Goal: Task Accomplishment & Management: Manage account settings

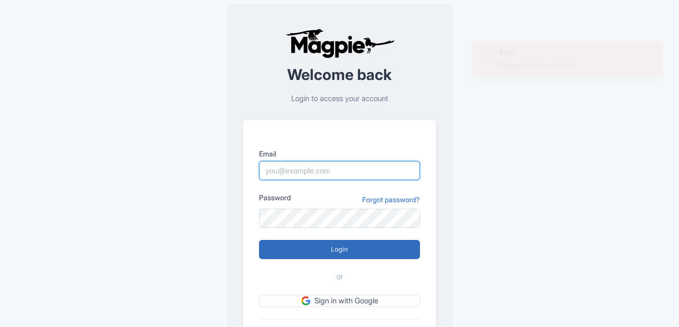
type input "Tu.Nguyen@intrepidtravel.com"
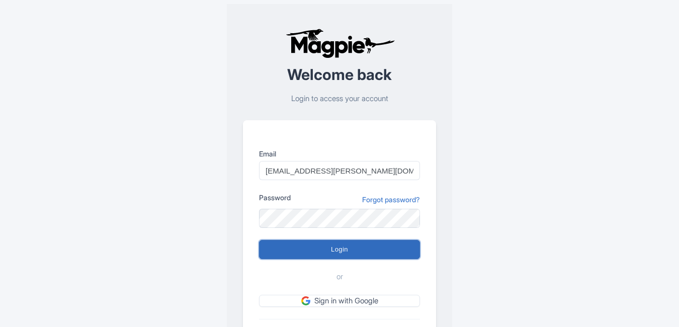
click at [305, 163] on input "Login" at bounding box center [339, 249] width 161 height 19
type input "Logging in..."
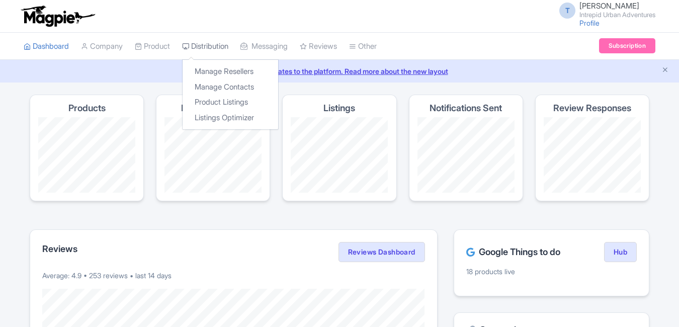
click at [204, 43] on link "Distribution" at bounding box center [205, 47] width 46 height 28
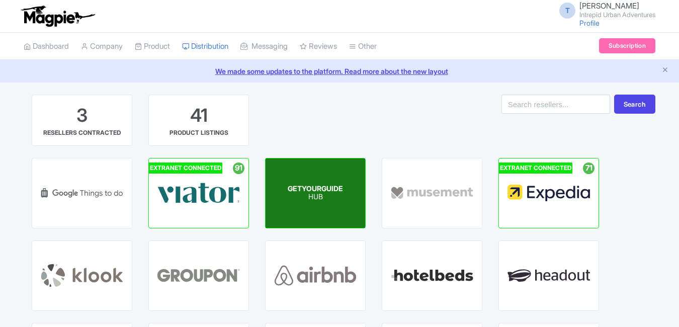
click at [306, 187] on span "GETYOURGUIDE" at bounding box center [315, 188] width 55 height 9
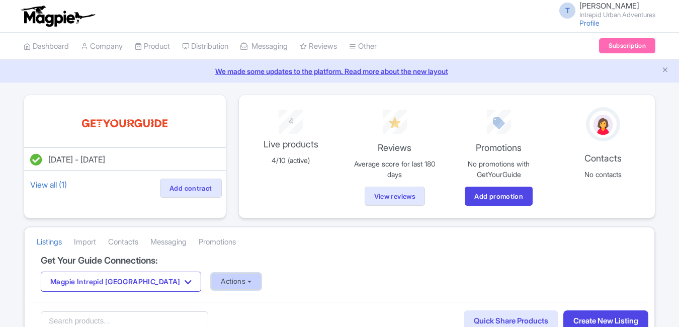
click at [211, 286] on button "Actions" at bounding box center [236, 281] width 50 height 17
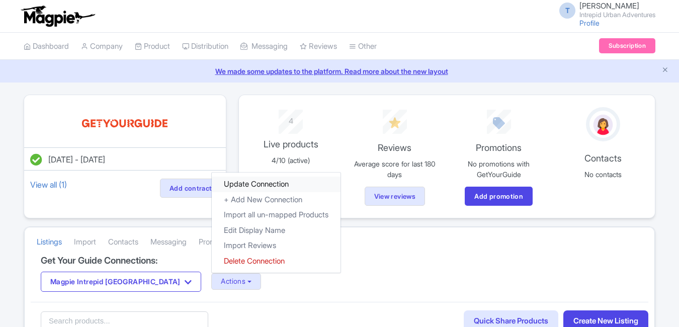
click at [228, 186] on link "Update Connection" at bounding box center [276, 184] width 129 height 16
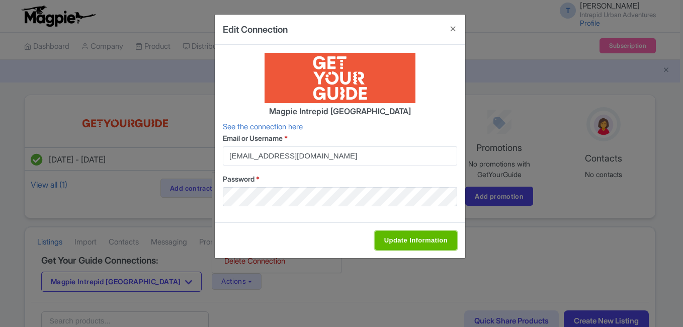
click at [394, 244] on input "Update Information" at bounding box center [416, 240] width 82 height 19
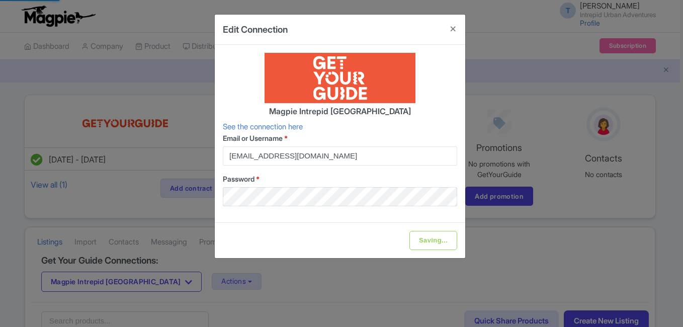
type input "Update Information"
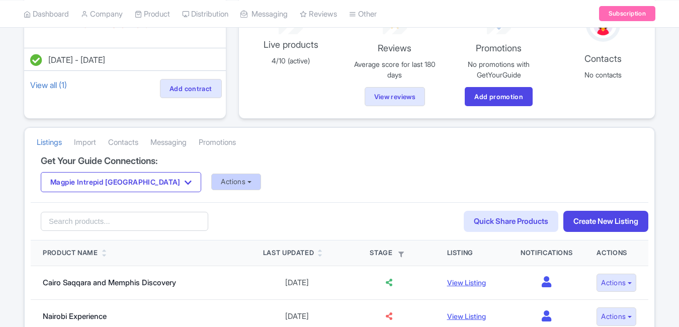
scroll to position [101, 0]
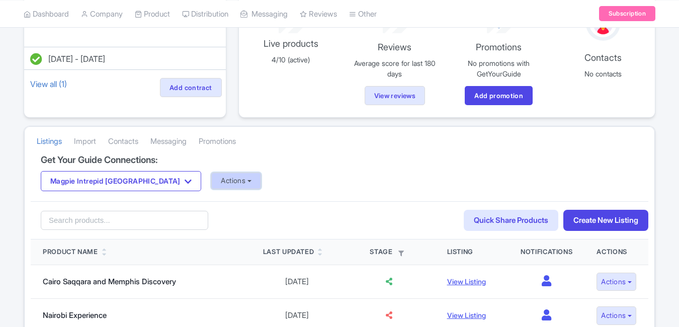
click at [211, 176] on button "Actions" at bounding box center [236, 180] width 50 height 17
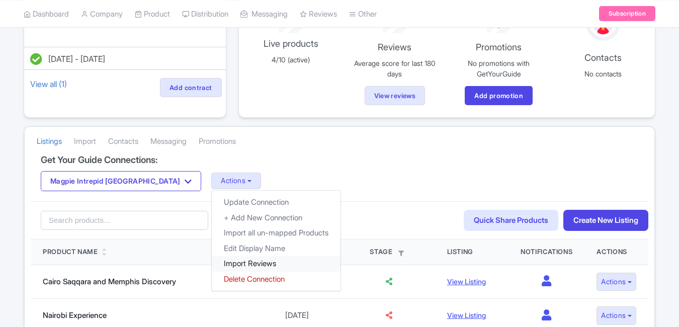
click at [212, 260] on link "Import Reviews" at bounding box center [276, 264] width 129 height 16
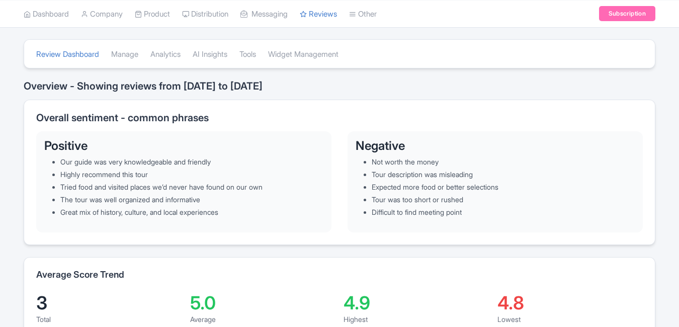
scroll to position [151, 0]
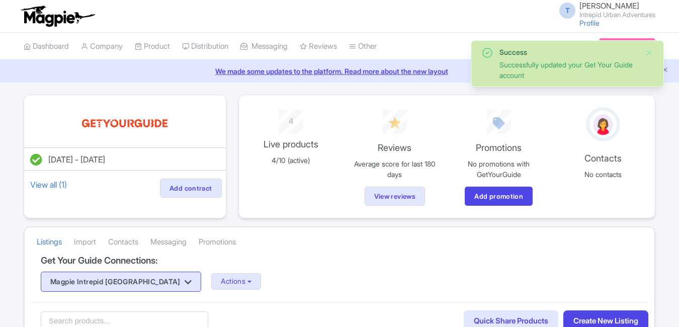
scroll to position [101, 0]
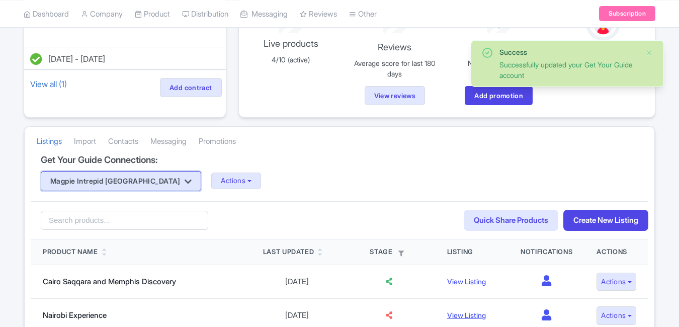
click at [125, 183] on button "Magpie Intrepid Africa" at bounding box center [121, 181] width 160 height 20
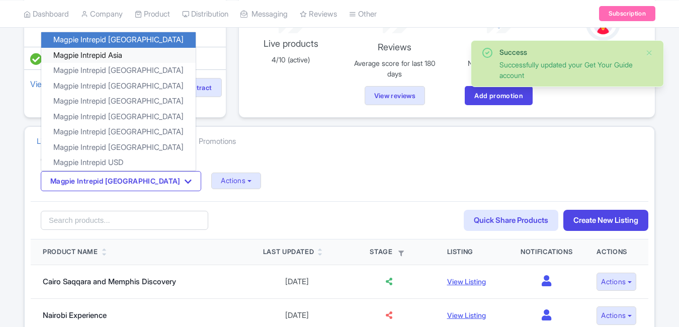
click at [132, 52] on link "Magpie Intrepid Asia" at bounding box center [118, 55] width 154 height 16
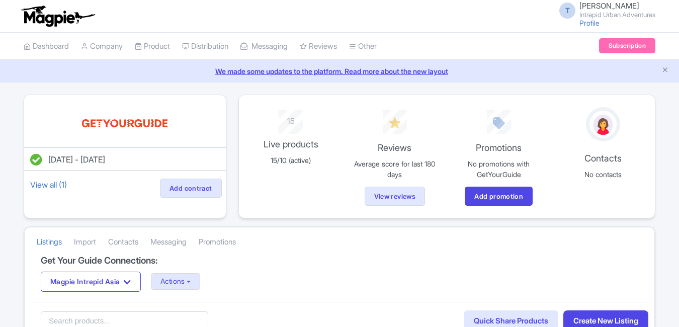
click at [172, 291] on div "Magpie Intrepid Asia Magpie Intrepid Africa Magpie Intrepid Asia Magpie Intrepi…" at bounding box center [339, 281] width 597 height 20
click at [175, 281] on button "Actions" at bounding box center [176, 281] width 50 height 17
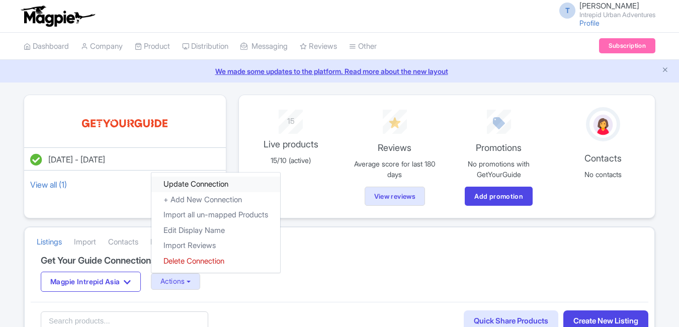
click at [184, 183] on link "Update Connection" at bounding box center [215, 184] width 129 height 16
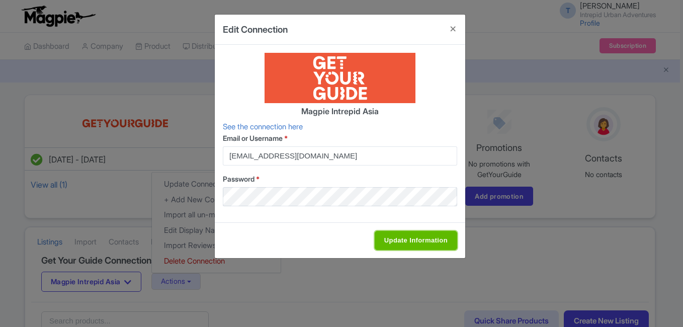
click at [403, 243] on input "Update Information" at bounding box center [416, 240] width 82 height 19
type input "Saving..."
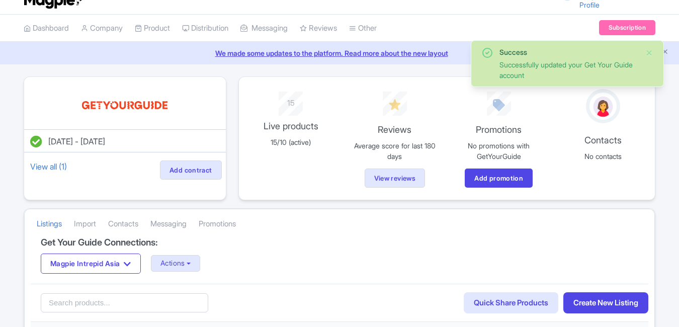
scroll to position [50, 0]
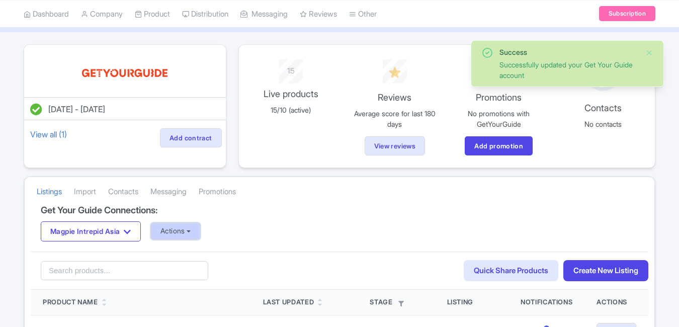
click at [181, 234] on button "Actions" at bounding box center [176, 231] width 50 height 17
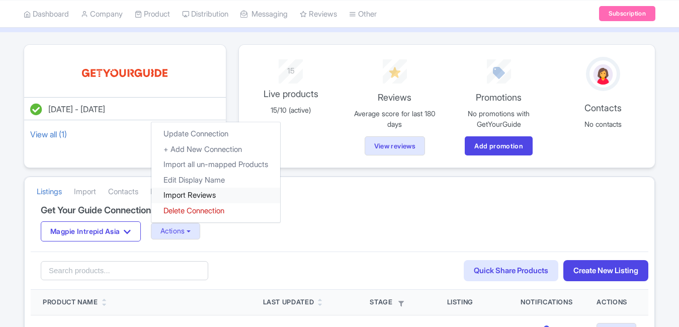
click at [200, 198] on link "Import Reviews" at bounding box center [215, 196] width 129 height 16
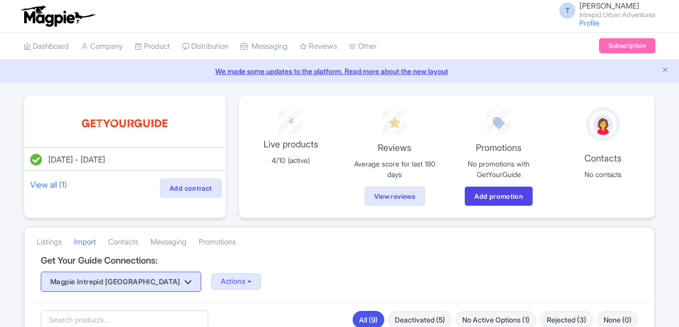
scroll to position [50, 0]
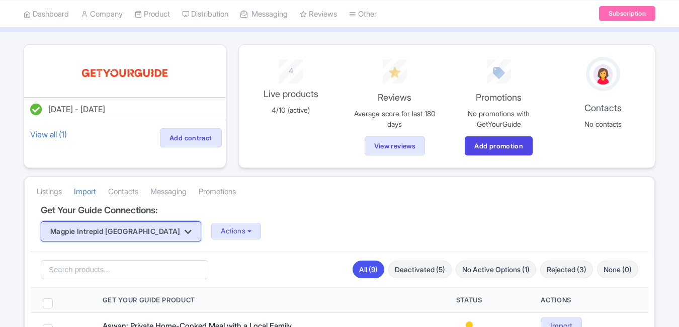
click at [119, 238] on button "Magpie Intrepid [GEOGRAPHIC_DATA]" at bounding box center [121, 231] width 160 height 20
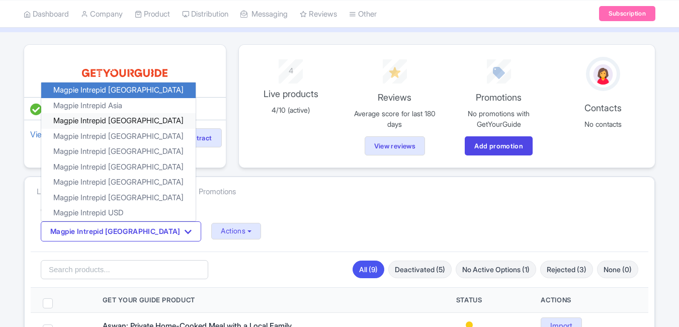
click at [122, 122] on link "Magpie Intrepid [GEOGRAPHIC_DATA]" at bounding box center [118, 121] width 154 height 16
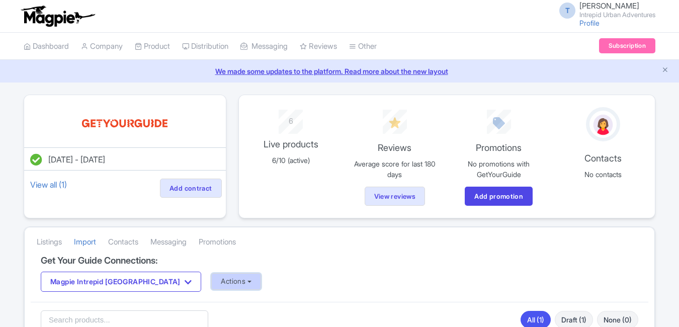
click at [222, 273] on button "Actions" at bounding box center [236, 281] width 50 height 17
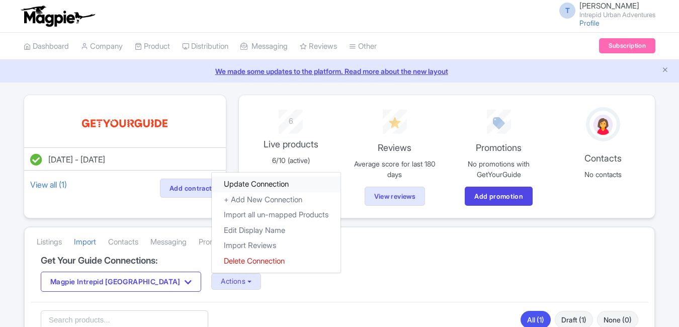
click at [224, 183] on link "Update Connection" at bounding box center [276, 184] width 129 height 16
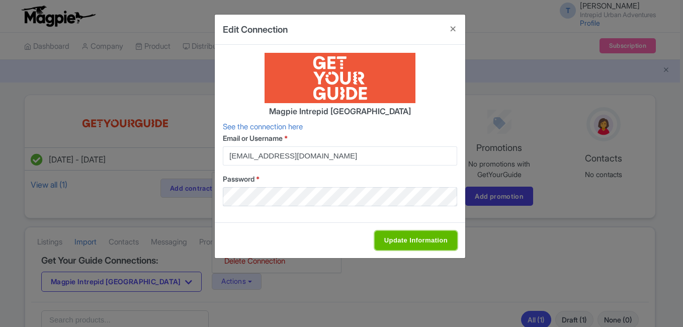
click at [432, 249] on input "Update Information" at bounding box center [416, 240] width 82 height 19
type input "Saving..."
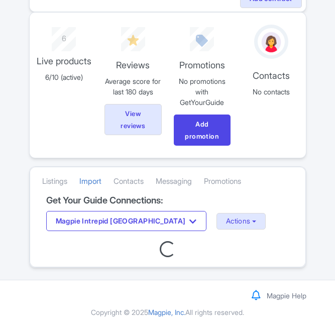
scroll to position [156, 0]
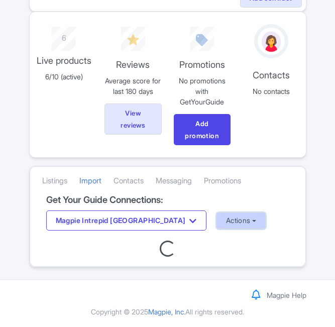
click at [217, 217] on button "Actions" at bounding box center [242, 221] width 50 height 17
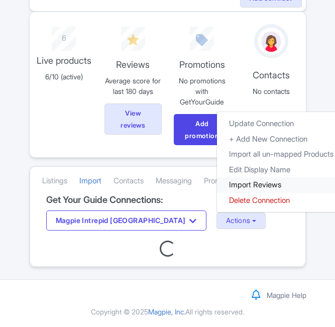
click at [217, 186] on link "Import Reviews" at bounding box center [281, 185] width 129 height 16
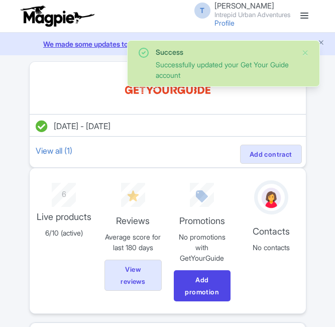
scroll to position [156, 0]
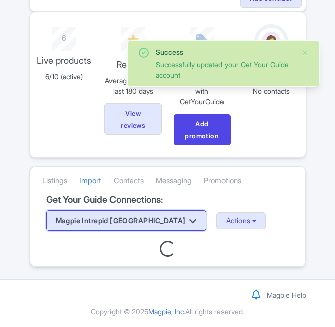
click at [147, 220] on button "Magpie Intrepid Australia" at bounding box center [126, 221] width 160 height 20
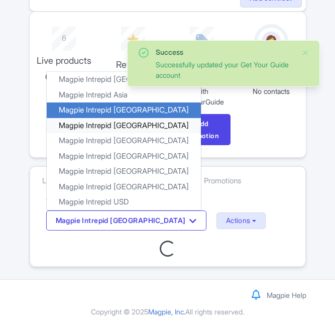
click at [124, 126] on link "Magpie Intrepid Canada" at bounding box center [124, 126] width 154 height 16
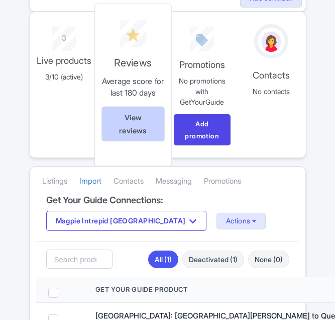
scroll to position [241, 0]
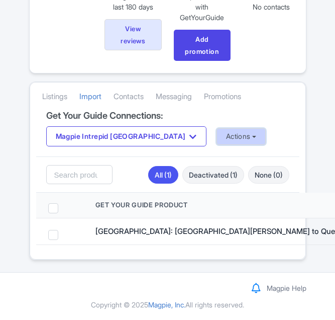
click at [217, 140] on button "Actions" at bounding box center [242, 136] width 50 height 17
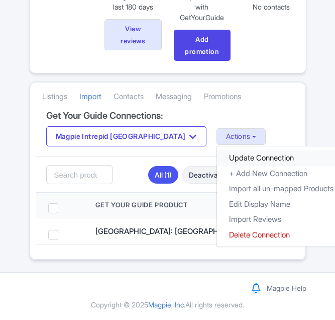
click at [217, 153] on link "Update Connection" at bounding box center [281, 158] width 129 height 16
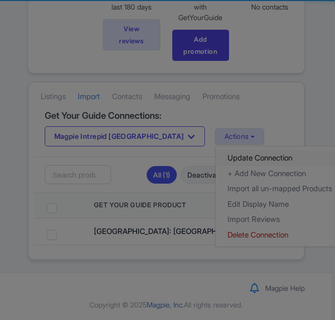
scroll to position [233, 0]
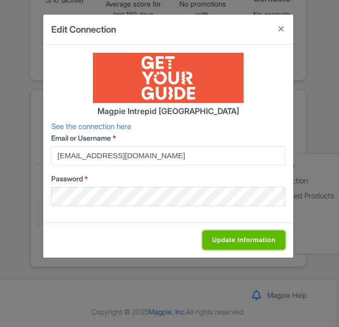
click at [222, 233] on input "Update Information" at bounding box center [244, 240] width 82 height 19
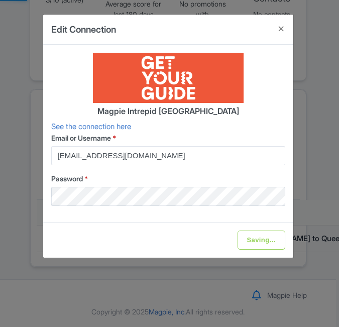
type input "Update Information"
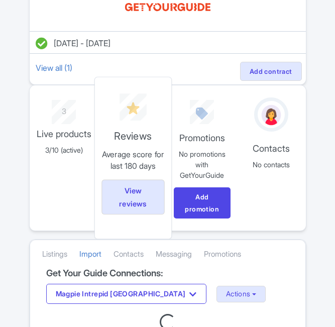
scroll to position [156, 0]
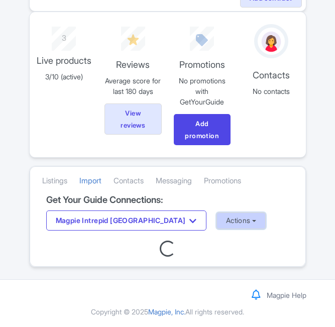
click at [217, 216] on button "Actions" at bounding box center [242, 221] width 50 height 17
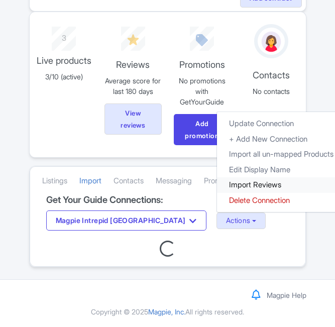
click at [217, 188] on link "Import Reviews" at bounding box center [281, 185] width 129 height 16
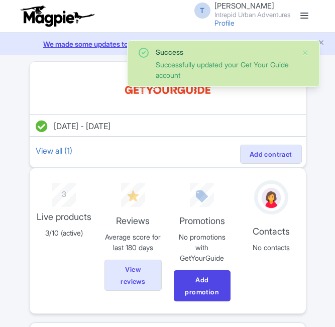
scroll to position [156, 0]
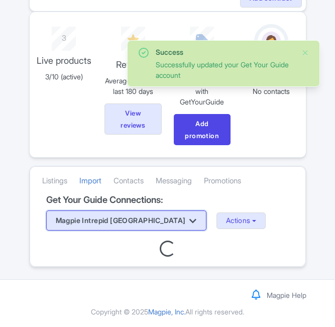
click at [116, 214] on button "Magpie Intrepid [GEOGRAPHIC_DATA]" at bounding box center [126, 221] width 160 height 20
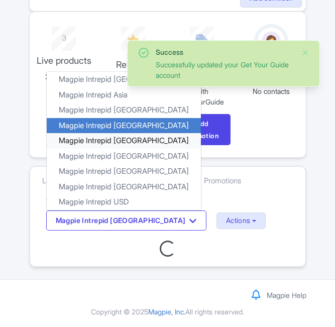
click at [109, 143] on link "Magpie Intrepid [GEOGRAPHIC_DATA]" at bounding box center [124, 141] width 154 height 16
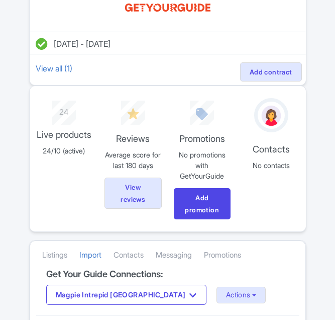
scroll to position [201, 0]
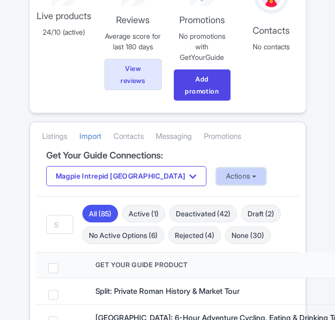
click at [217, 175] on button "Actions" at bounding box center [242, 176] width 50 height 17
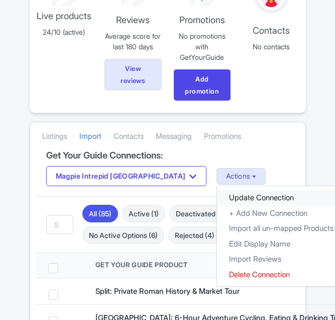
click at [217, 193] on link "Update Connection" at bounding box center [281, 198] width 129 height 16
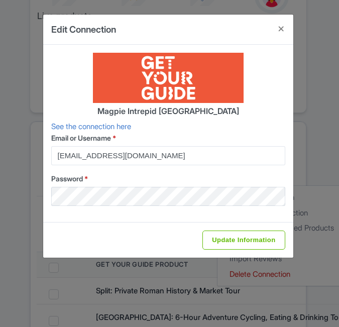
click at [230, 227] on div "Update Information" at bounding box center [168, 240] width 250 height 36
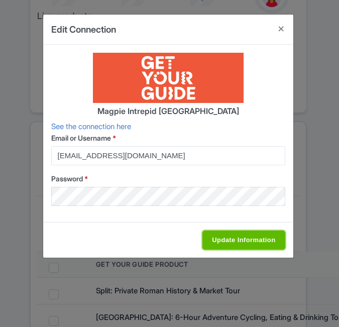
click at [232, 238] on input "Update Information" at bounding box center [244, 240] width 82 height 19
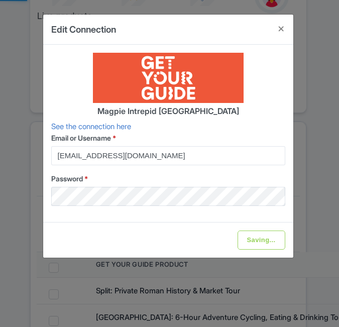
type input "Update Information"
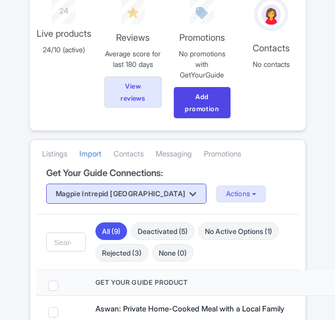
scroll to position [201, 0]
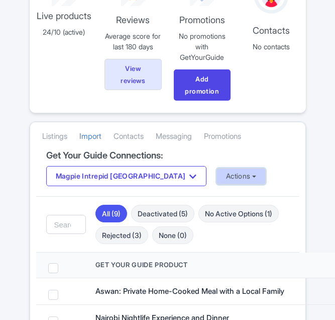
click at [217, 172] on button "Actions" at bounding box center [242, 176] width 50 height 17
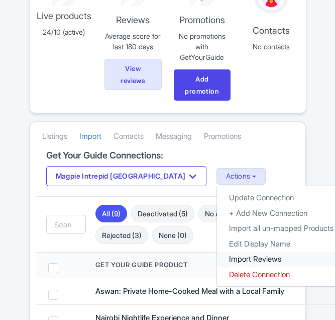
click at [217, 258] on link "Import Reviews" at bounding box center [281, 259] width 129 height 16
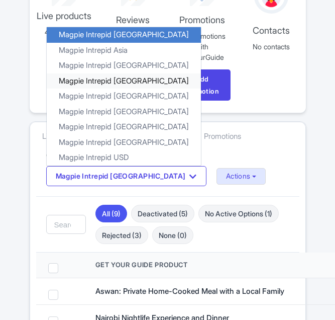
click at [129, 83] on link "Magpie Intrepid Canada" at bounding box center [124, 81] width 154 height 16
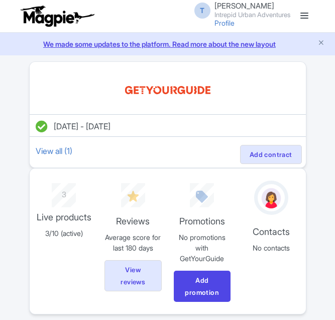
scroll to position [241, 0]
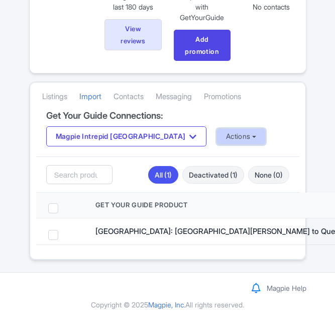
click at [217, 140] on button "Actions" at bounding box center [242, 136] width 50 height 17
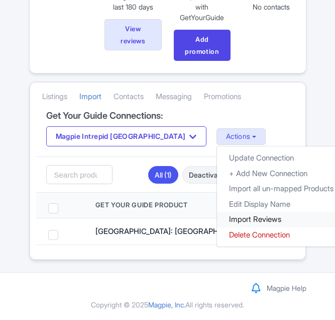
click at [217, 216] on link "Import Reviews" at bounding box center [281, 220] width 129 height 16
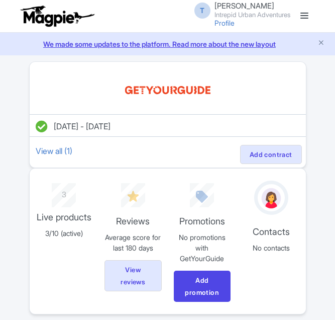
scroll to position [241, 0]
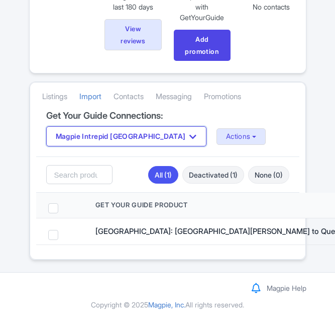
click at [132, 126] on div "Get Your Guide Connections: Magpie Intrepid Canada Magpie Intrepid Africa Magpi…" at bounding box center [167, 134] width 263 height 46
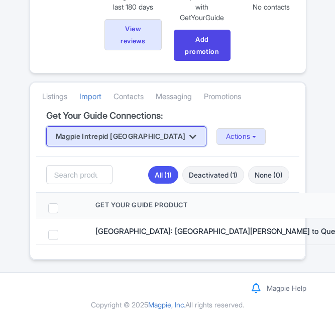
click at [134, 136] on button "Magpie Intrepid [GEOGRAPHIC_DATA]" at bounding box center [126, 136] width 160 height 20
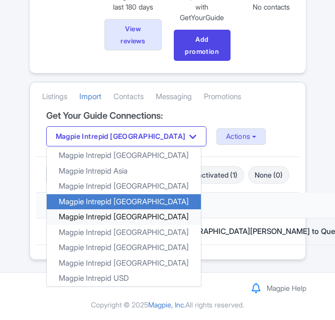
click at [135, 218] on link "Magpie Intrepid [GEOGRAPHIC_DATA]" at bounding box center [124, 217] width 154 height 16
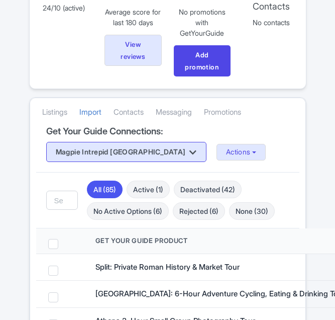
scroll to position [251, 0]
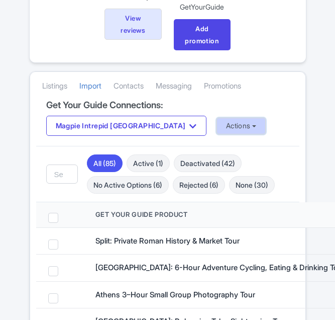
click at [217, 126] on button "Actions" at bounding box center [242, 126] width 50 height 17
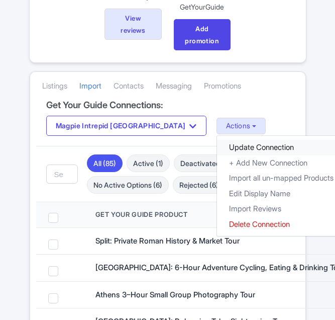
click at [217, 144] on link "Update Connection" at bounding box center [281, 148] width 129 height 16
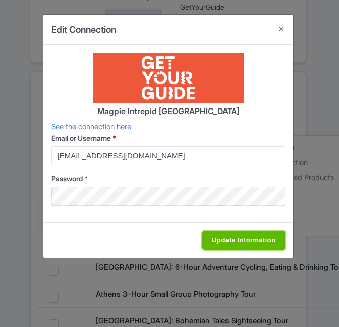
click at [226, 235] on input "Update Information" at bounding box center [244, 240] width 82 height 19
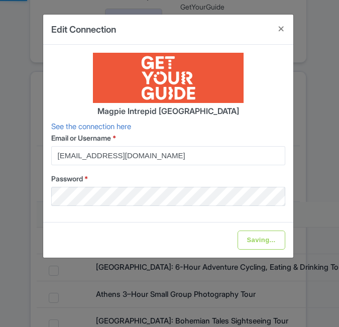
type input "Update Information"
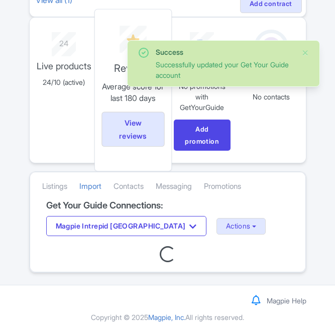
scroll to position [156, 0]
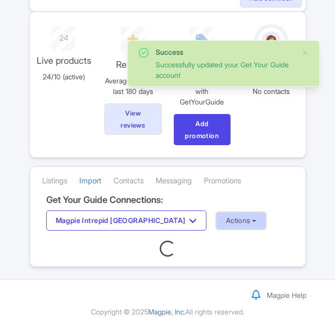
click at [217, 221] on button "Actions" at bounding box center [242, 221] width 50 height 17
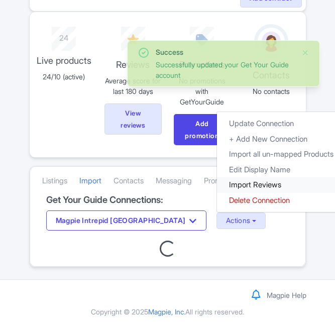
click at [217, 187] on link "Import Reviews" at bounding box center [281, 185] width 129 height 16
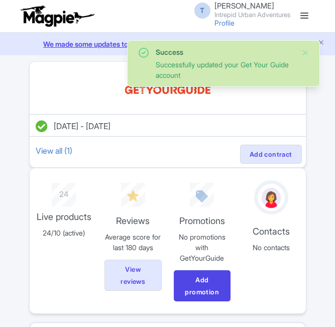
scroll to position [156, 0]
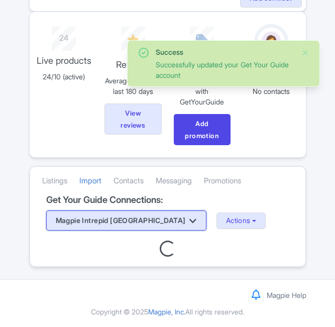
click at [138, 223] on button "Magpie Intrepid [GEOGRAPHIC_DATA]" at bounding box center [126, 221] width 160 height 20
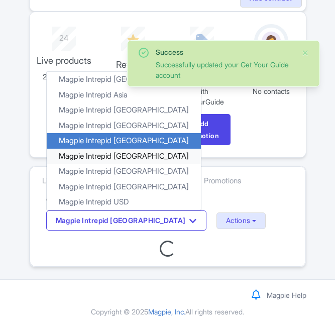
click at [122, 159] on link "Magpie Intrepid [GEOGRAPHIC_DATA]" at bounding box center [124, 157] width 154 height 16
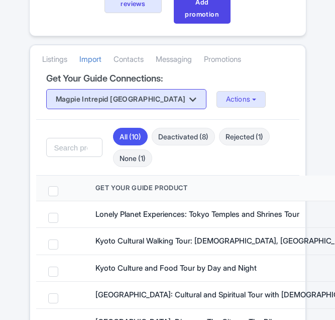
scroll to position [302, 0]
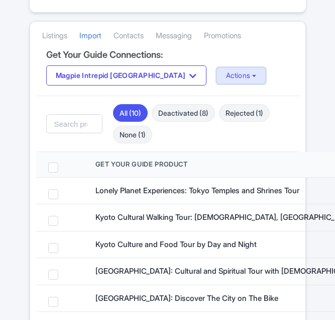
click at [217, 76] on button "Actions" at bounding box center [242, 75] width 50 height 17
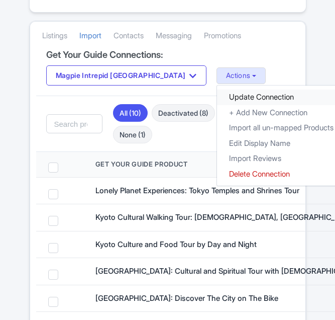
click at [217, 97] on link "Update Connection" at bounding box center [281, 97] width 129 height 16
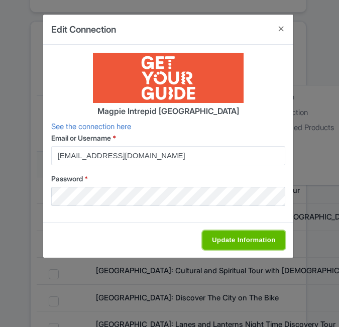
click at [239, 240] on input "Update Information" at bounding box center [244, 240] width 82 height 19
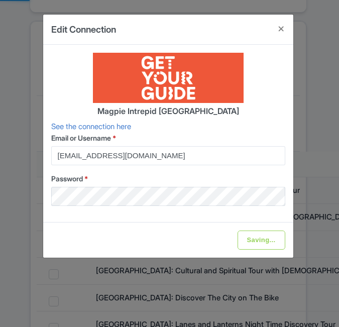
type input "Update Information"
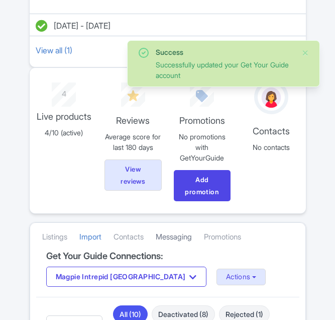
scroll to position [151, 0]
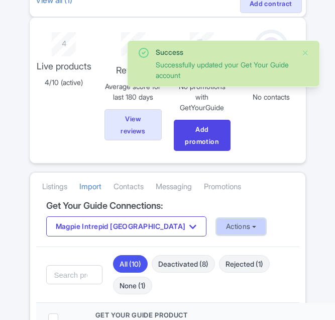
click at [217, 218] on button "Actions" at bounding box center [242, 226] width 50 height 17
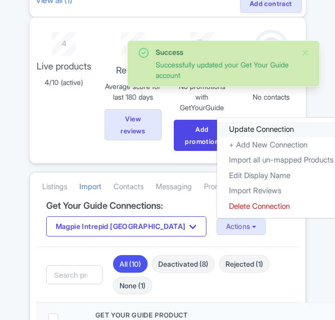
click at [217, 131] on link "Update Connection" at bounding box center [281, 130] width 129 height 16
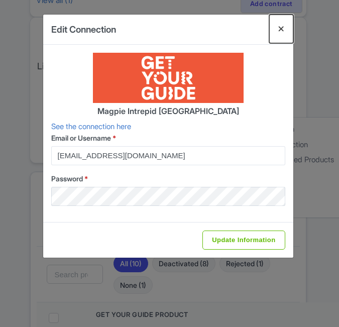
click at [279, 29] on button "Close" at bounding box center [281, 29] width 24 height 29
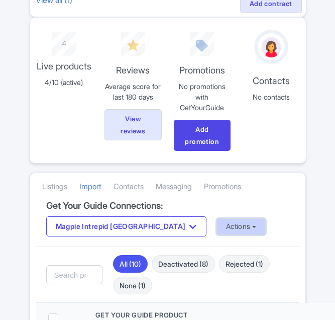
click at [217, 221] on button "Actions" at bounding box center [242, 226] width 50 height 17
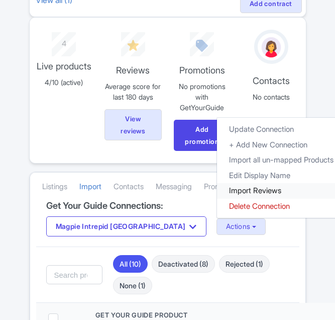
click at [217, 190] on link "Import Reviews" at bounding box center [281, 191] width 129 height 16
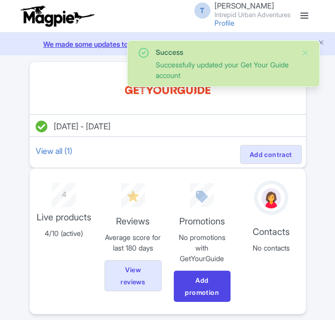
scroll to position [151, 0]
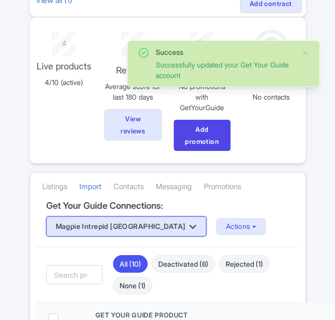
click at [126, 221] on button "Magpie Intrepid [GEOGRAPHIC_DATA]" at bounding box center [126, 226] width 160 height 20
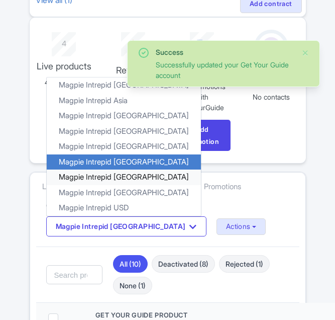
click at [126, 180] on link "Magpie Intrepid [GEOGRAPHIC_DATA]" at bounding box center [124, 177] width 154 height 16
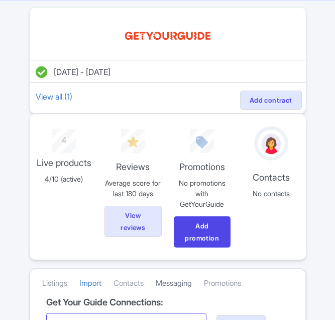
scroll to position [201, 0]
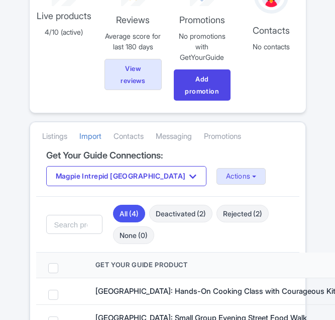
click at [198, 187] on div "Get Your Guide Connections: Magpie Intrepid [GEOGRAPHIC_DATA] Magpie Intrepid A…" at bounding box center [167, 173] width 263 height 46
click at [217, 174] on button "Actions" at bounding box center [242, 176] width 50 height 17
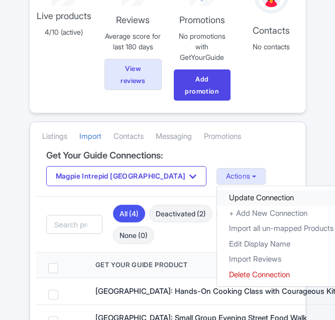
click at [217, 197] on link "Update Connection" at bounding box center [281, 198] width 129 height 16
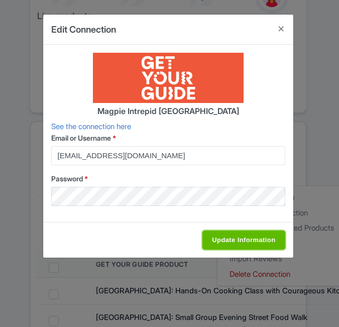
click at [244, 236] on input "Update Information" at bounding box center [244, 240] width 82 height 19
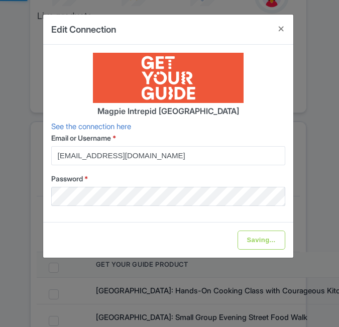
type input "Update Information"
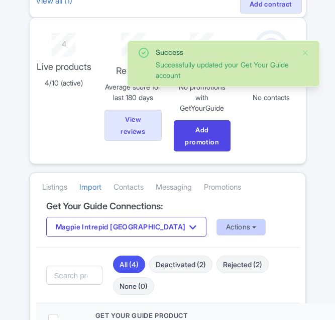
scroll to position [151, 0]
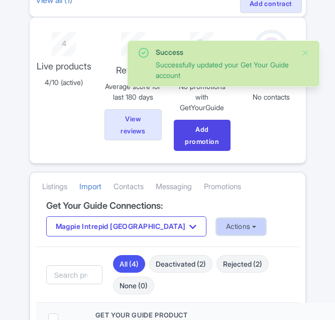
click at [221, 229] on button "Actions" at bounding box center [242, 226] width 50 height 17
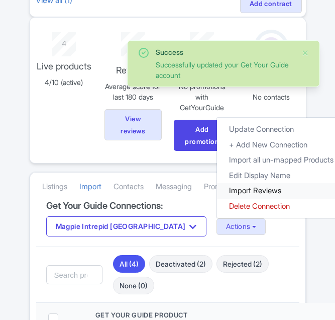
click at [221, 186] on link "Import Reviews" at bounding box center [281, 191] width 129 height 16
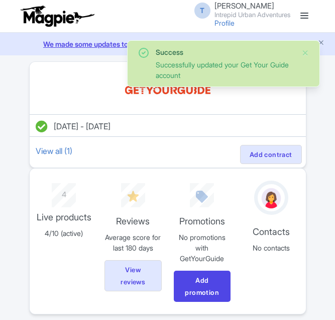
scroll to position [151, 0]
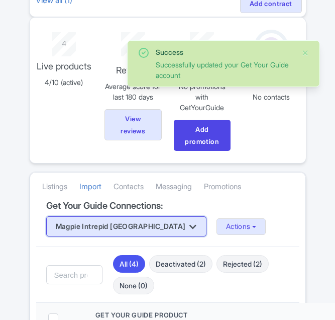
click at [141, 222] on button "Magpie Intrepid Thailand" at bounding box center [126, 226] width 160 height 20
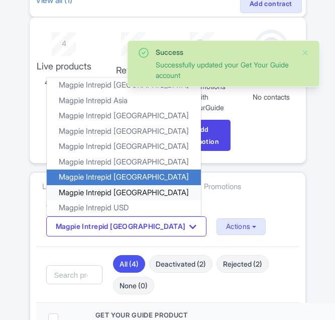
click at [142, 194] on link "Magpie Intrepid [GEOGRAPHIC_DATA]" at bounding box center [124, 193] width 154 height 16
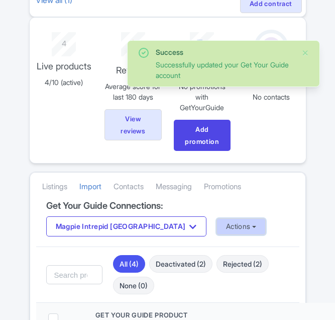
click at [217, 223] on button "Actions" at bounding box center [242, 226] width 50 height 17
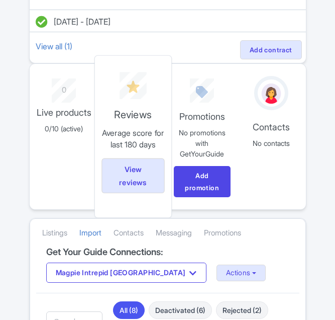
scroll to position [201, 0]
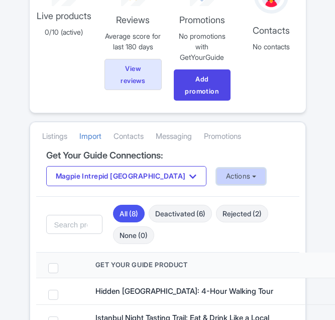
click at [217, 179] on button "Actions" at bounding box center [242, 176] width 50 height 17
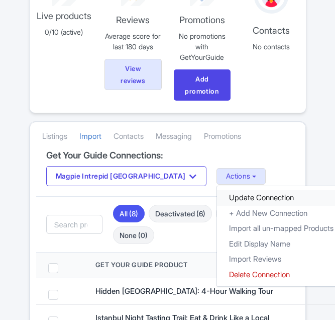
click at [217, 198] on link "Update Connection" at bounding box center [281, 198] width 129 height 16
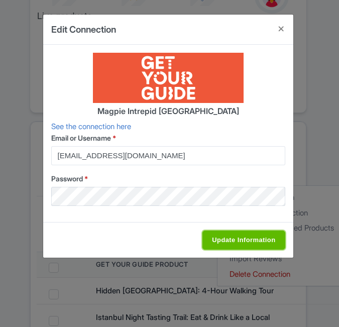
click at [222, 242] on input "Update Information" at bounding box center [244, 240] width 82 height 19
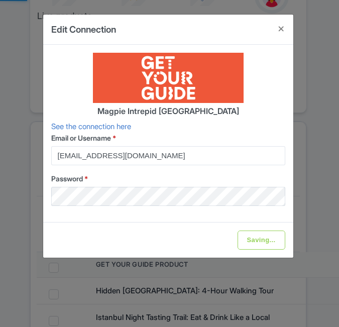
type input "Update Information"
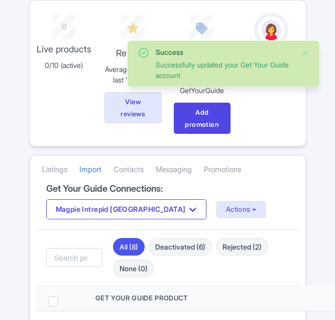
scroll to position [201, 0]
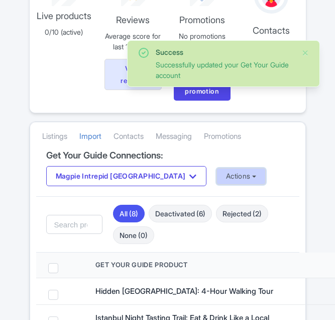
click at [217, 181] on button "Actions" at bounding box center [242, 176] width 50 height 17
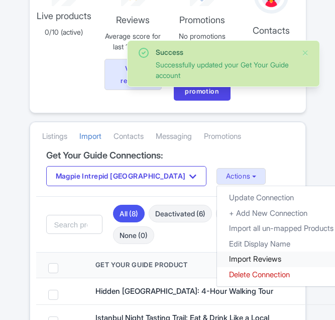
click at [217, 262] on link "Import Reviews" at bounding box center [281, 259] width 129 height 16
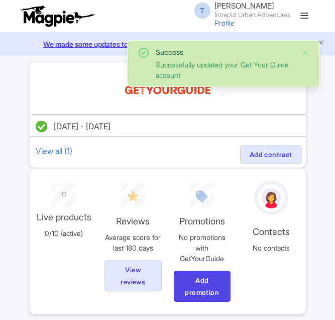
scroll to position [201, 0]
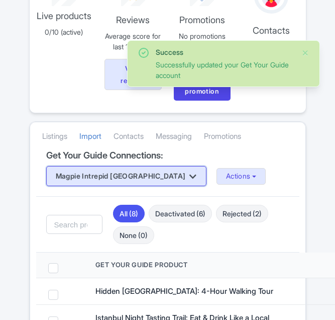
click at [138, 184] on button "Magpie Intrepid [GEOGRAPHIC_DATA]" at bounding box center [126, 176] width 160 height 20
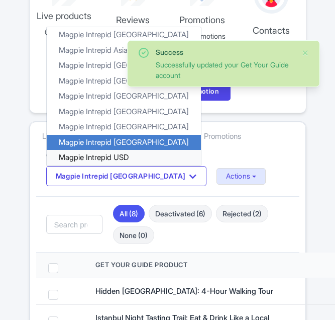
click at [122, 159] on link "Magpie Intrepid USD" at bounding box center [124, 158] width 154 height 16
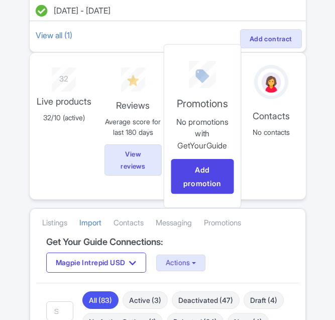
scroll to position [251, 0]
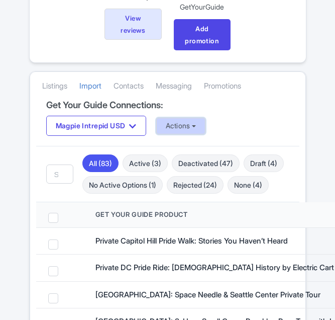
click at [190, 126] on button "Actions" at bounding box center [181, 126] width 50 height 17
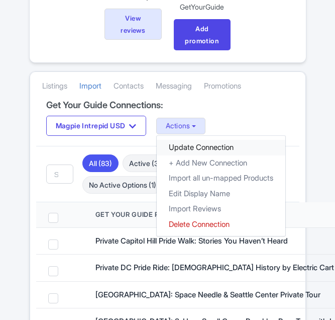
click at [202, 146] on link "Update Connection" at bounding box center [221, 148] width 129 height 16
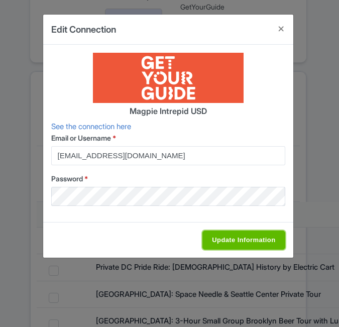
click at [227, 236] on input "Update Information" at bounding box center [244, 240] width 82 height 19
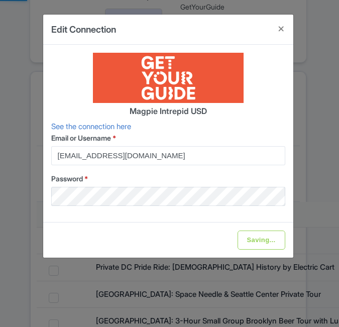
type input "Update Information"
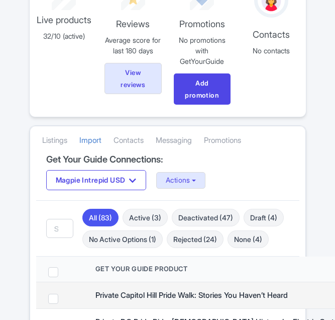
scroll to position [50, 0]
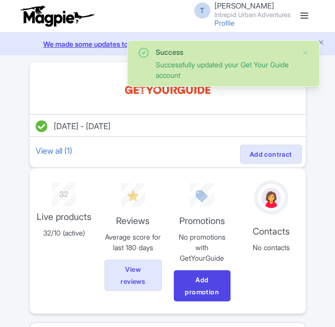
scroll to position [156, 0]
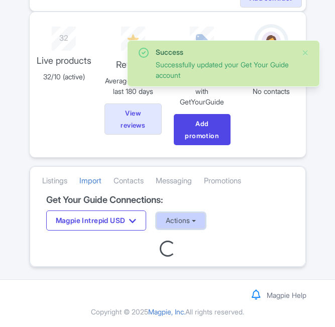
click at [206, 223] on button "Actions" at bounding box center [181, 221] width 50 height 17
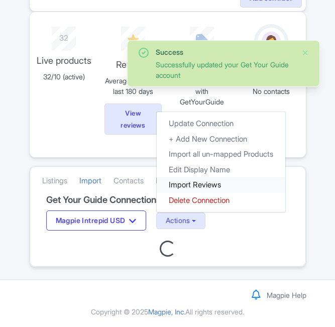
click at [198, 183] on link "Import Reviews" at bounding box center [221, 185] width 129 height 16
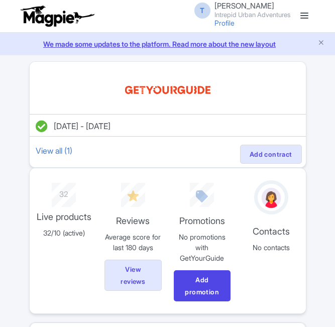
click at [307, 14] on link at bounding box center [305, 16] width 16 height 16
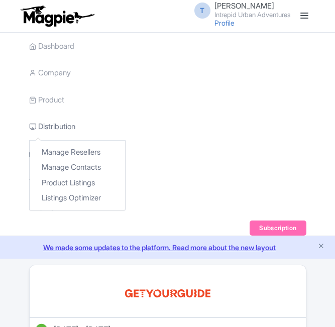
click at [62, 126] on link "Distribution" at bounding box center [52, 127] width 46 height 28
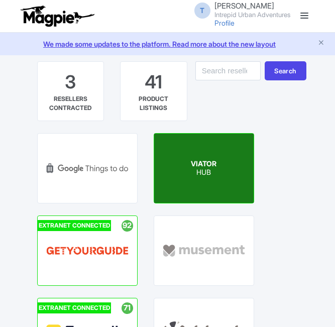
click at [194, 173] on p "HUB" at bounding box center [204, 172] width 26 height 9
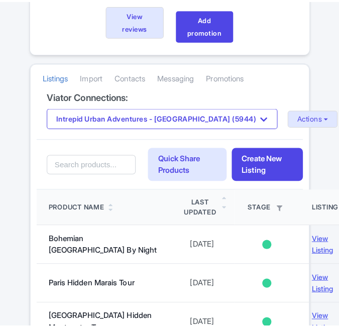
scroll to position [251, 0]
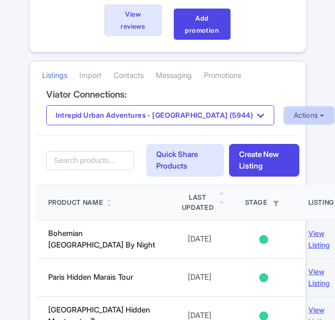
click at [285, 115] on button "Actions" at bounding box center [310, 115] width 50 height 17
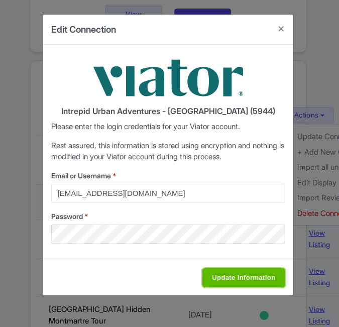
click at [246, 277] on input "Update Information" at bounding box center [244, 277] width 82 height 19
type input "Saving..."
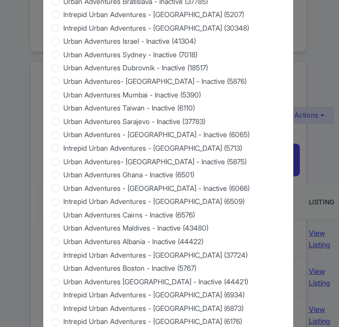
scroll to position [963, 0]
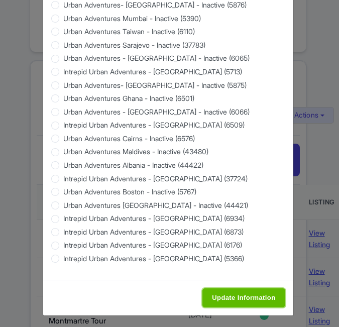
click at [233, 299] on input "Update Information" at bounding box center [244, 298] width 82 height 19
type input "Saving..."
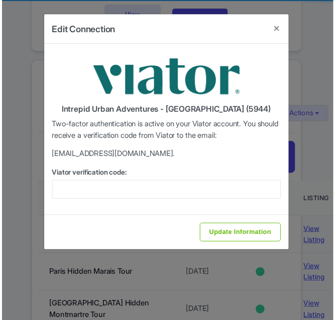
scroll to position [0, 0]
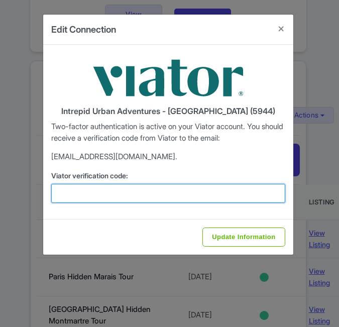
click at [171, 200] on input "Viator verification code:" at bounding box center [168, 193] width 234 height 19
paste input "382583"
type input "382583"
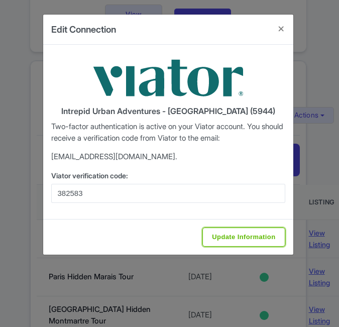
click at [219, 234] on input "Update Information" at bounding box center [244, 237] width 82 height 19
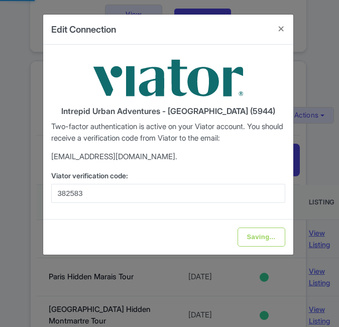
type input "Update Information"
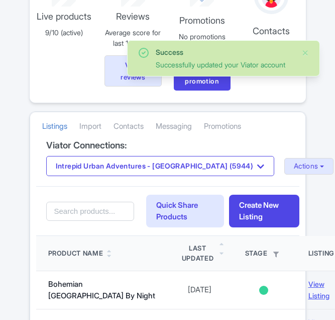
scroll to position [201, 0]
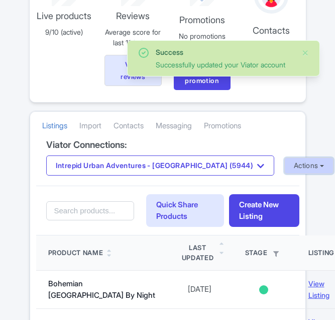
click at [285, 167] on button "Actions" at bounding box center [310, 165] width 50 height 17
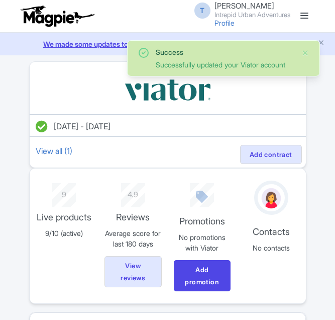
scroll to position [201, 0]
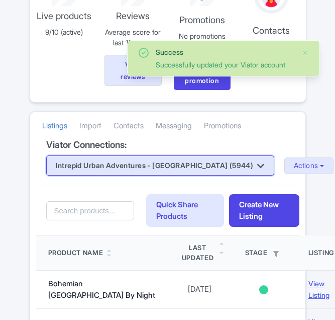
click at [173, 167] on button "Intrepid Urban Adventures - [GEOGRAPHIC_DATA] (5944)" at bounding box center [160, 165] width 228 height 20
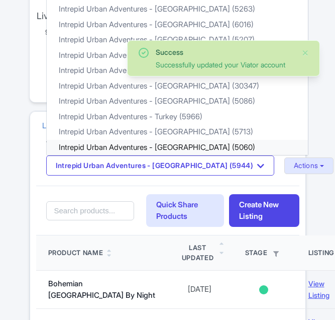
click at [168, 142] on link "Intrepid Urban Adventures - [GEOGRAPHIC_DATA] (5060)" at bounding box center [177, 148] width 261 height 16
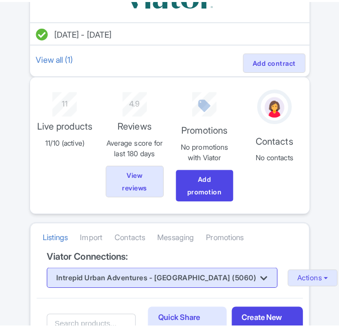
scroll to position [201, 0]
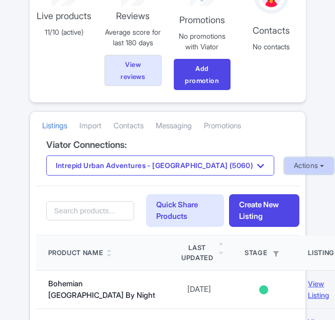
click at [285, 161] on button "Actions" at bounding box center [310, 165] width 50 height 17
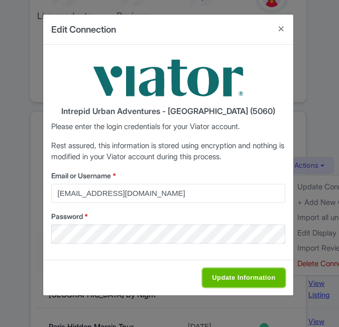
click at [240, 279] on input "Update Information" at bounding box center [244, 277] width 82 height 19
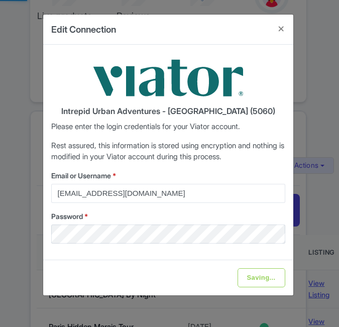
type input "Saving..."
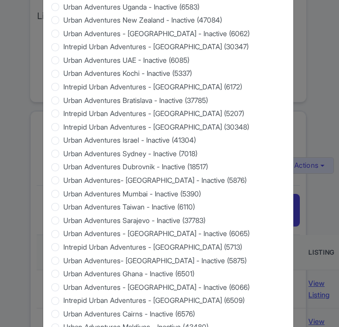
scroll to position [963, 0]
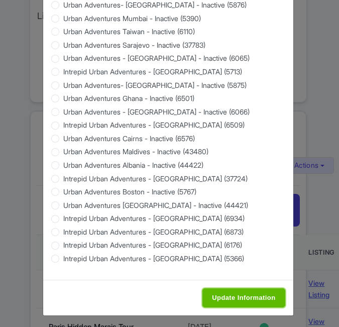
click at [220, 298] on input "Update Information" at bounding box center [244, 298] width 82 height 19
type input "Saving..."
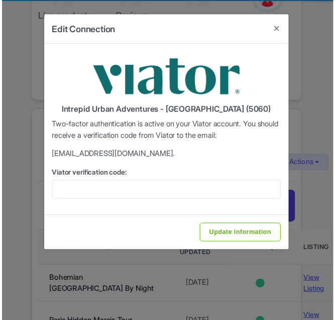
scroll to position [0, 0]
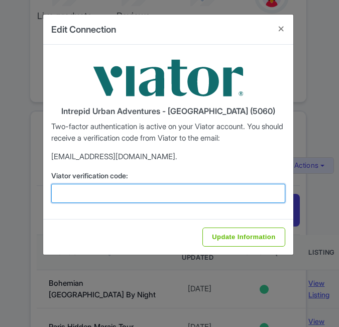
click at [127, 199] on input "Viator verification code:" at bounding box center [168, 193] width 234 height 19
paste input "409815"
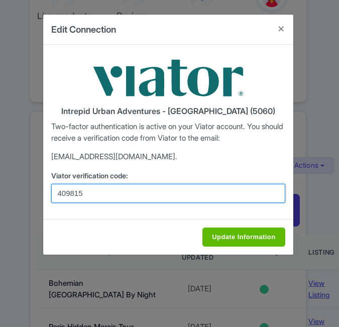
type input "409815"
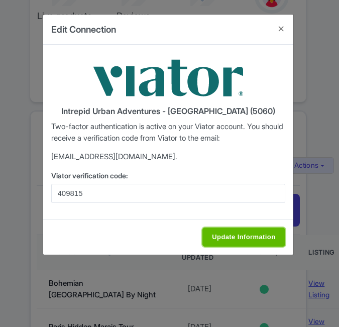
click at [236, 234] on input "Update Information" at bounding box center [244, 237] width 82 height 19
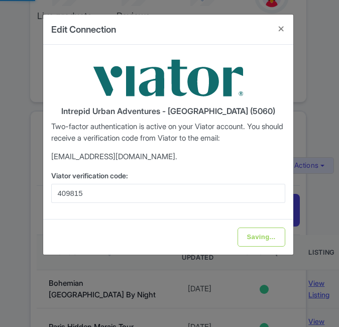
type input "Update Information"
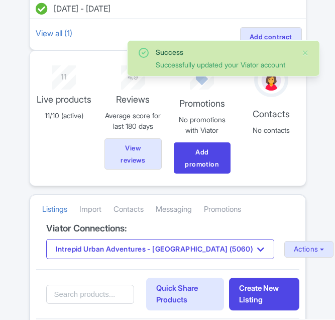
scroll to position [151, 0]
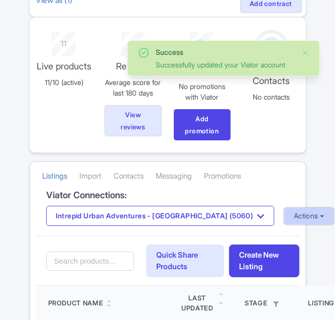
click at [285, 217] on button "Actions" at bounding box center [310, 216] width 50 height 17
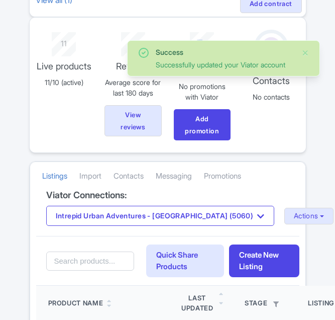
scroll to position [151, 0]
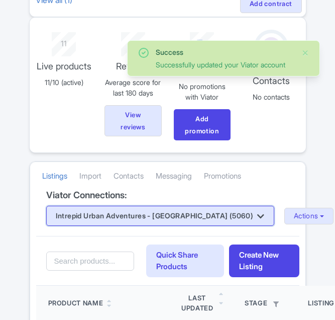
click at [181, 211] on button "Intrepid Urban Adventures - [GEOGRAPHIC_DATA] (5060)" at bounding box center [160, 216] width 228 height 20
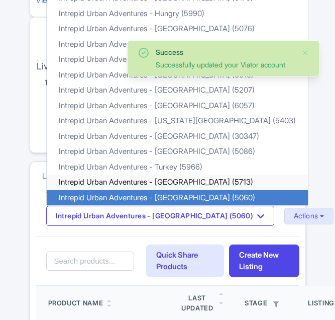
click at [176, 180] on link "Intrepid Urban Adventures - [GEOGRAPHIC_DATA] (5713)" at bounding box center [177, 182] width 261 height 16
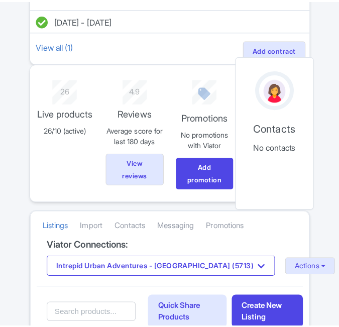
scroll to position [151, 0]
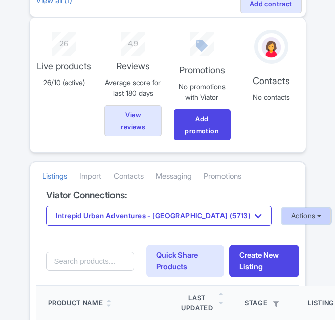
click at [282, 213] on button "Actions" at bounding box center [307, 216] width 50 height 17
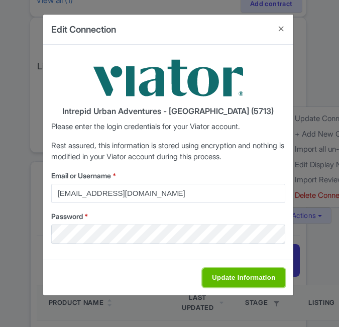
click at [228, 276] on input "Update Information" at bounding box center [244, 277] width 82 height 19
type input "Saving..."
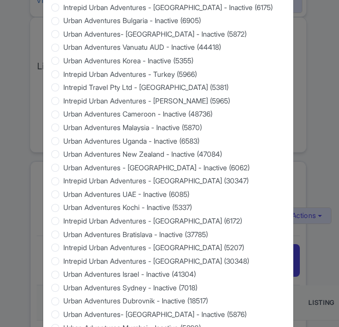
scroll to position [963, 0]
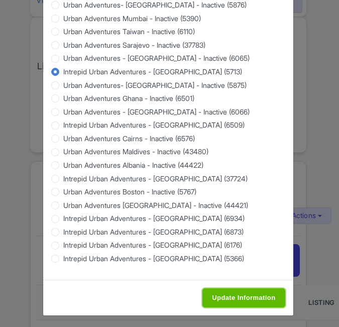
click at [222, 293] on input "Update Information" at bounding box center [244, 298] width 82 height 19
type input "Saving..."
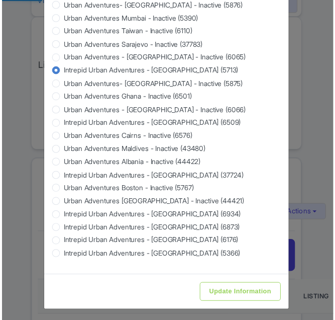
scroll to position [0, 0]
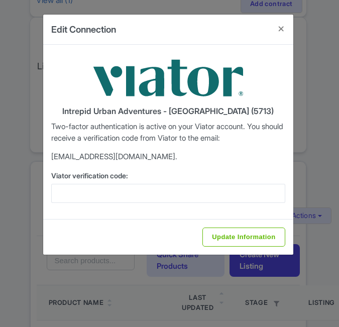
click at [89, 204] on div "Intrepid Urban Adventures - [GEOGRAPHIC_DATA] (5713) Two-factor authentication …" at bounding box center [168, 132] width 250 height 174
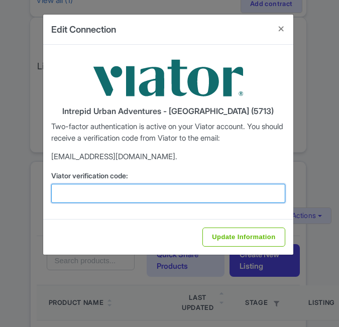
click at [93, 192] on input "Viator verification code:" at bounding box center [168, 193] width 234 height 19
paste input "699763"
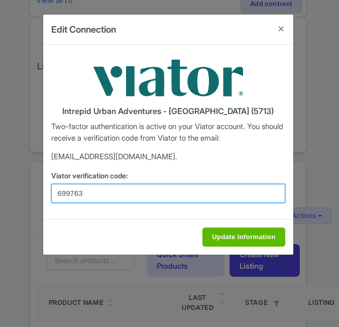
type input "699763"
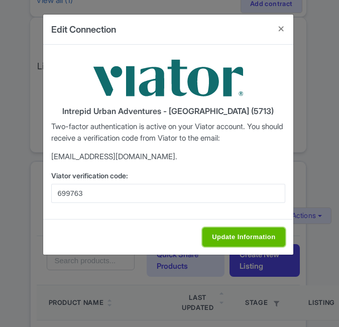
click at [245, 234] on input "Update Information" at bounding box center [244, 237] width 82 height 19
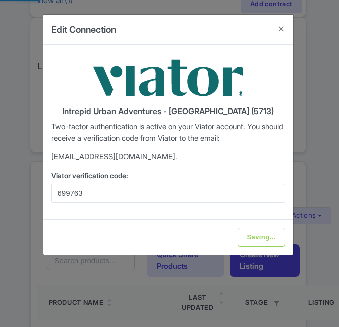
type input "Update Information"
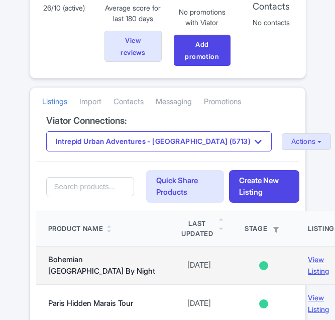
scroll to position [201, 0]
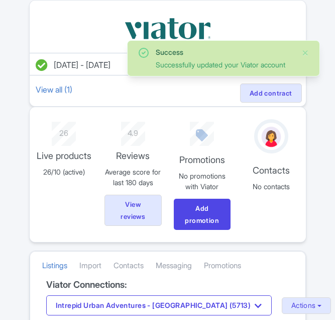
scroll to position [151, 0]
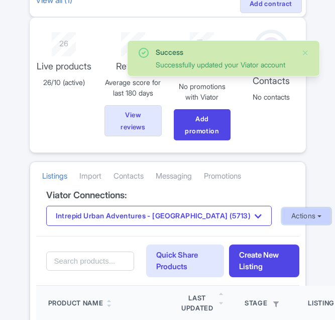
click at [282, 212] on button "Actions" at bounding box center [307, 216] width 50 height 17
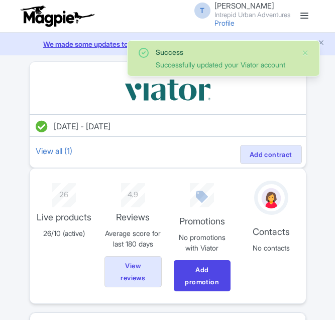
scroll to position [151, 0]
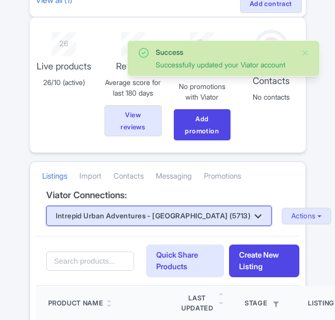
click at [144, 215] on button "Intrepid Urban Adventures - [GEOGRAPHIC_DATA] (5713)" at bounding box center [159, 216] width 226 height 20
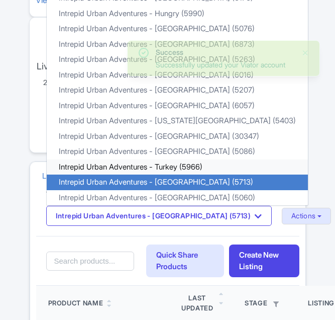
click at [167, 168] on link "Intrepid Urban Adventures - Turkey (5966)" at bounding box center [177, 167] width 261 height 16
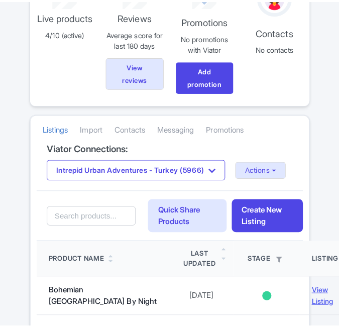
scroll to position [201, 0]
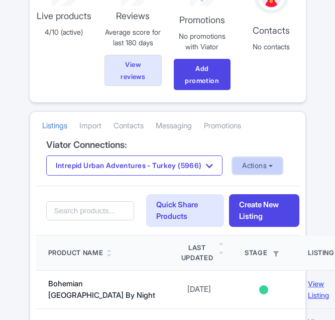
click at [265, 166] on button "Actions" at bounding box center [258, 165] width 50 height 17
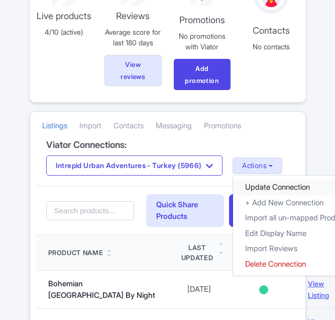
click at [272, 186] on link "Update Connection" at bounding box center [297, 187] width 129 height 16
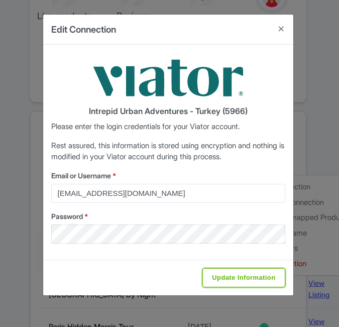
click at [223, 275] on input "Update Information" at bounding box center [244, 277] width 82 height 19
type input "Saving..."
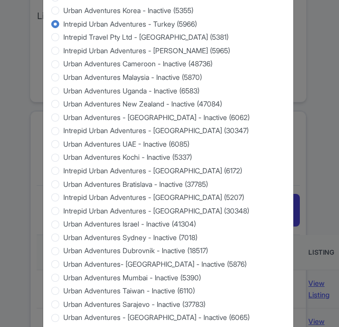
scroll to position [963, 0]
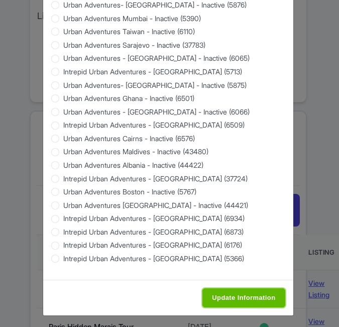
click at [266, 298] on input "Update Information" at bounding box center [244, 298] width 82 height 19
type input "Saving..."
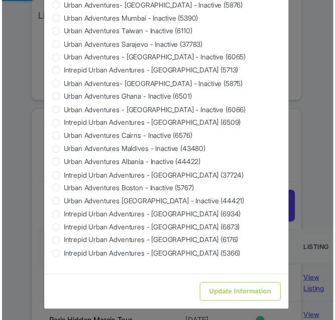
scroll to position [0, 0]
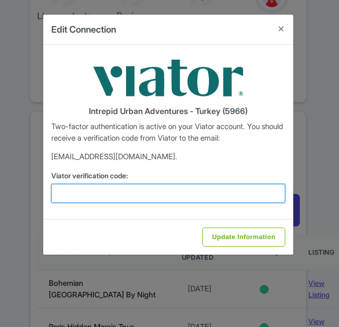
click at [123, 192] on input "Viator verification code:" at bounding box center [168, 193] width 234 height 19
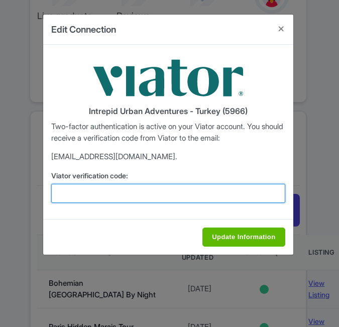
paste input "640196"
type input "640196"
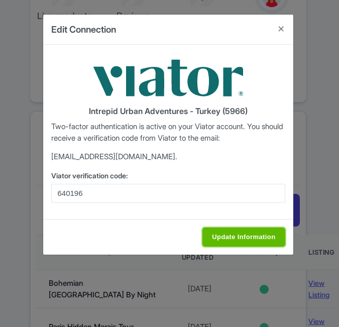
click at [230, 235] on input "Update Information" at bounding box center [244, 237] width 82 height 19
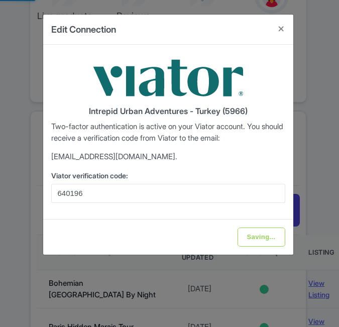
type input "Update Information"
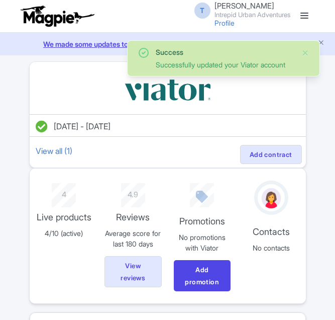
scroll to position [151, 0]
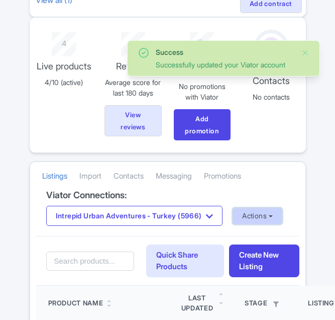
click at [266, 219] on button "Actions" at bounding box center [258, 216] width 50 height 17
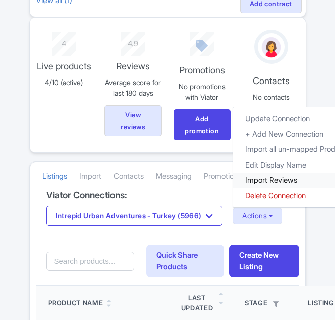
click at [278, 180] on link "Import Reviews" at bounding box center [297, 180] width 129 height 16
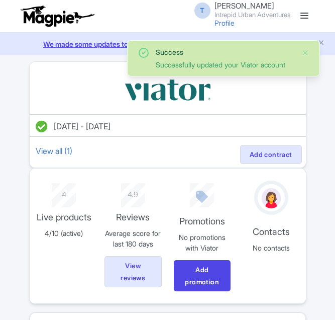
scroll to position [151, 0]
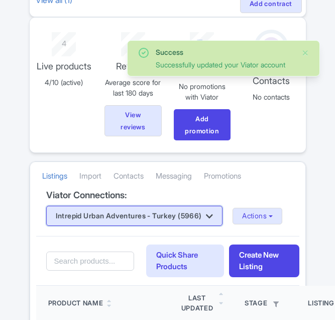
click at [178, 215] on button "Intrepid Urban Adventures - Turkey (5966)" at bounding box center [134, 216] width 177 height 20
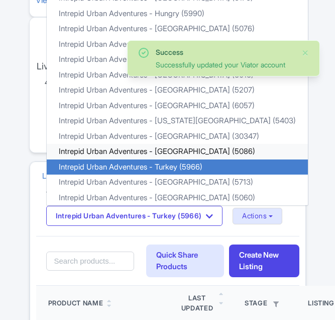
click at [167, 149] on link "Intrepid Urban Adventures - [GEOGRAPHIC_DATA] (5086)" at bounding box center [177, 152] width 261 height 16
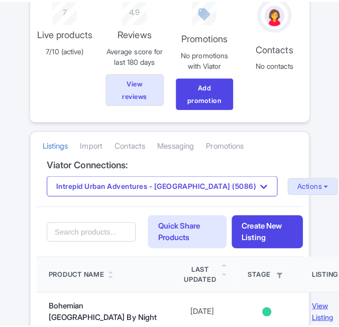
scroll to position [201, 0]
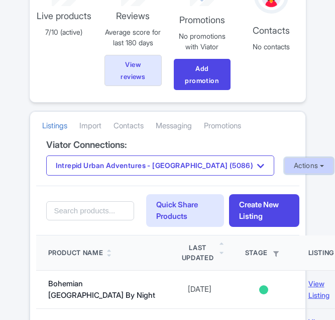
click at [285, 160] on button "Actions" at bounding box center [310, 165] width 50 height 17
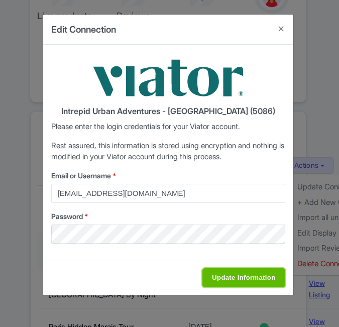
click at [228, 271] on input "Update Information" at bounding box center [244, 277] width 82 height 19
type input "Saving..."
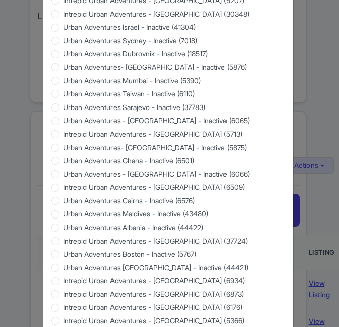
scroll to position [963, 0]
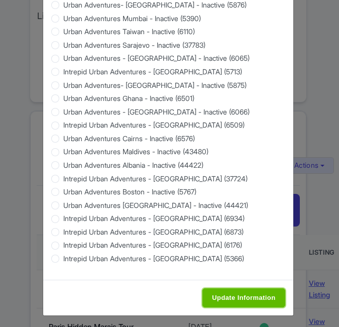
click at [237, 290] on input "Update Information" at bounding box center [244, 298] width 82 height 19
type input "Saving..."
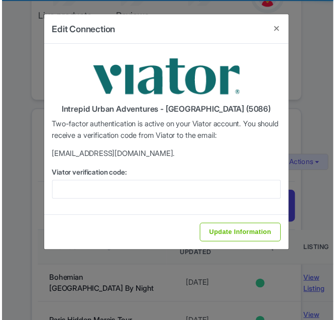
scroll to position [0, 0]
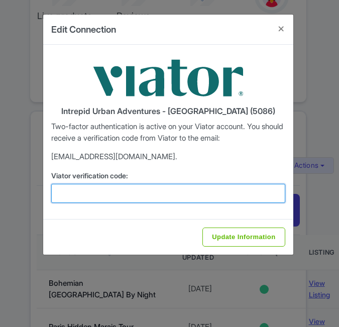
click at [136, 200] on input "Viator verification code:" at bounding box center [168, 193] width 234 height 19
paste input "800203"
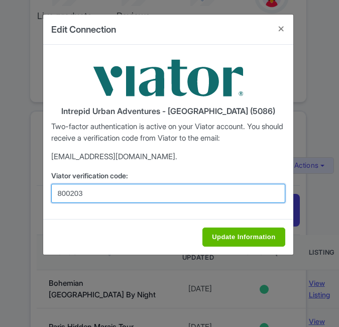
type input "800203"
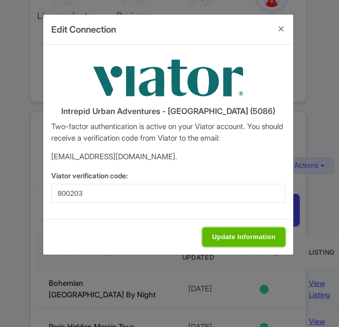
click at [234, 228] on input "Update Information" at bounding box center [244, 237] width 82 height 19
type input "Saving..."
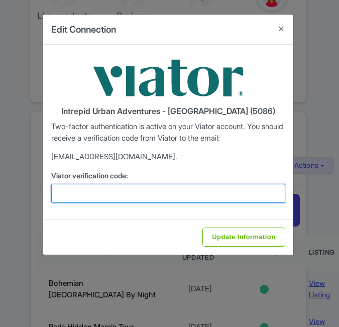
drag, startPoint x: 78, startPoint y: 199, endPoint x: 87, endPoint y: 199, distance: 8.5
click at [78, 199] on input "Viator verification code:" at bounding box center [168, 193] width 234 height 19
paste input "297228"
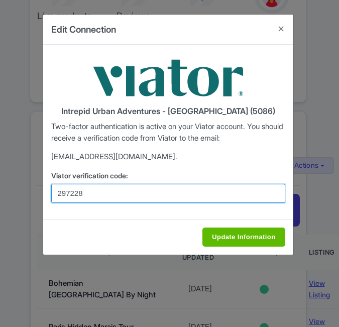
type input "297228"
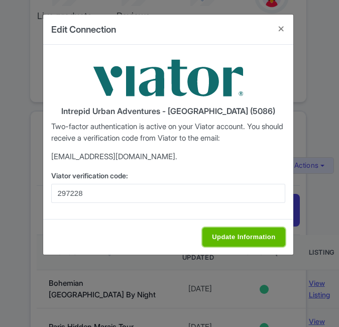
click at [254, 233] on input "Update Information" at bounding box center [244, 237] width 82 height 19
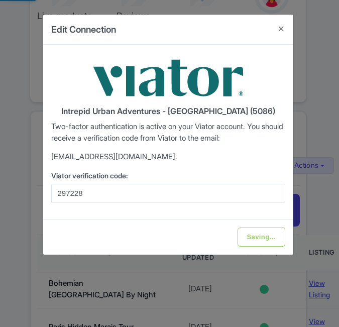
type input "Update Information"
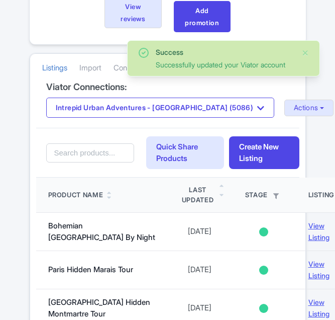
scroll to position [201, 0]
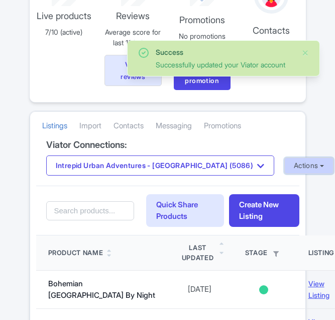
click at [285, 170] on button "Actions" at bounding box center [310, 165] width 50 height 17
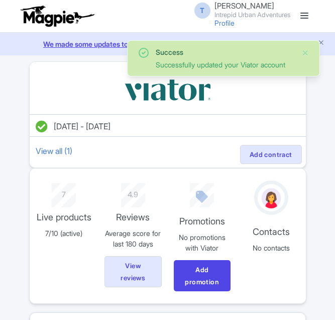
scroll to position [201, 0]
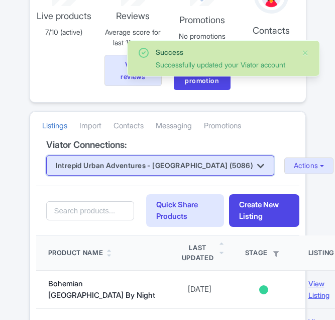
click at [146, 166] on button "Intrepid Urban Adventures - Thailand (5086)" at bounding box center [160, 165] width 228 height 20
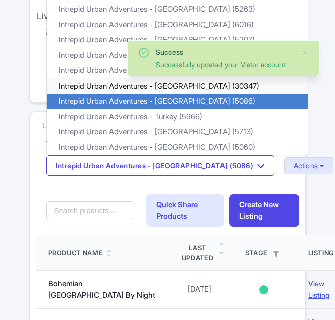
click at [86, 84] on link "Intrepid Urban Adventures - [GEOGRAPHIC_DATA] (30347)" at bounding box center [177, 86] width 261 height 16
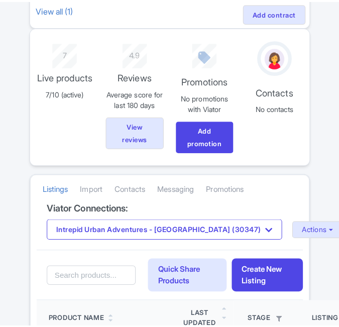
scroll to position [201, 0]
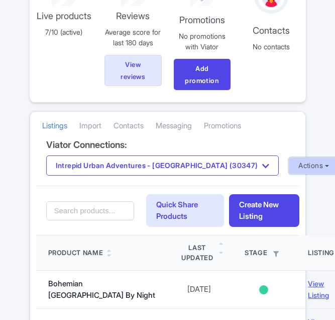
click at [289, 161] on button "Actions" at bounding box center [314, 165] width 50 height 17
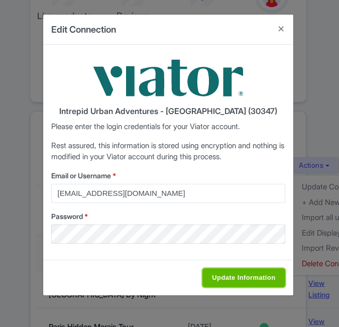
click at [237, 276] on input "Update Information" at bounding box center [244, 277] width 82 height 19
type input "Saving..."
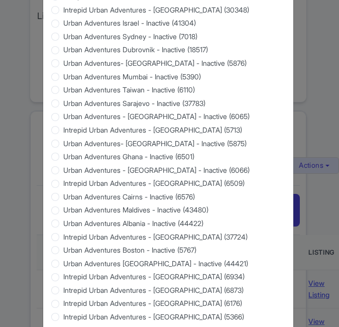
scroll to position [963, 0]
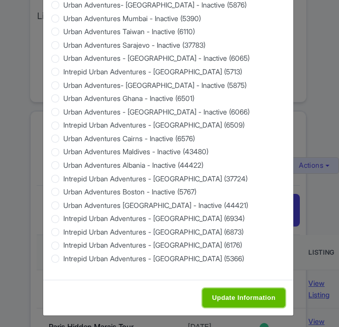
click at [261, 295] on input "Update Information" at bounding box center [244, 298] width 82 height 19
type input "Saving..."
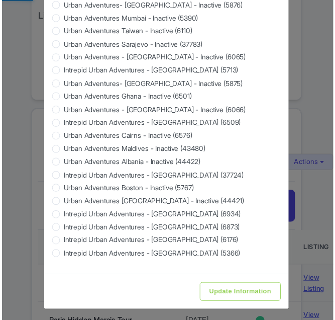
scroll to position [0, 0]
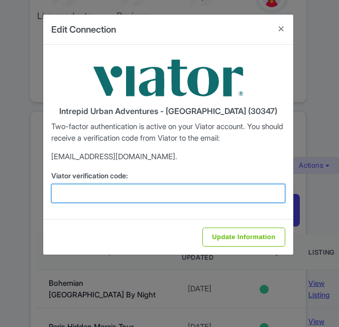
click at [110, 191] on input "Viator verification code:" at bounding box center [168, 193] width 234 height 19
paste input "392093"
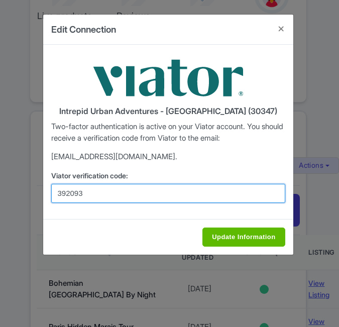
type input "392093"
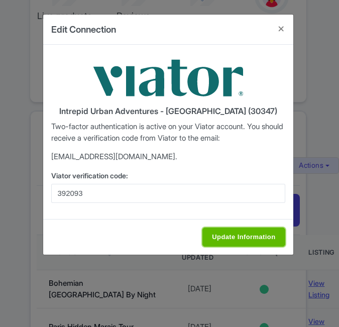
click at [236, 232] on input "Update Information" at bounding box center [244, 237] width 82 height 19
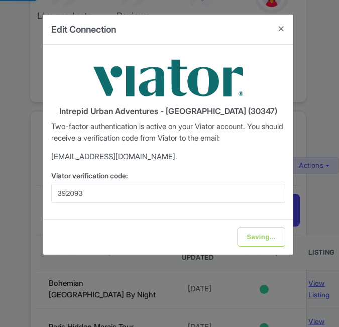
type input "Update Information"
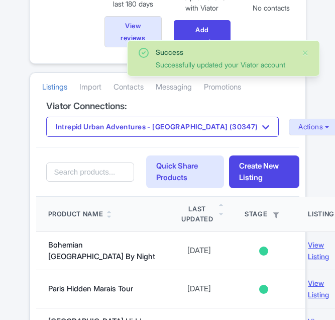
scroll to position [251, 0]
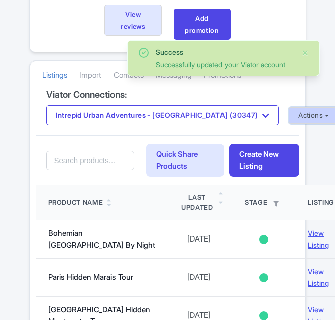
click at [289, 115] on button "Actions" at bounding box center [314, 115] width 50 height 17
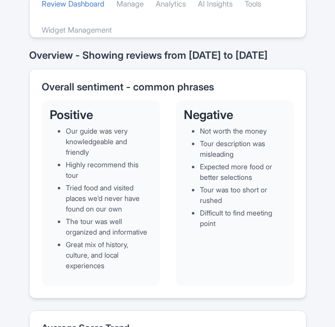
scroll to position [251, 0]
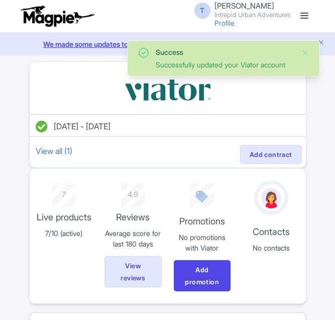
scroll to position [251, 0]
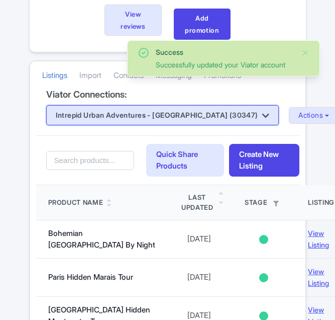
click at [208, 116] on button "Intrepid Urban Adventures - Romania (30347)" at bounding box center [162, 115] width 233 height 20
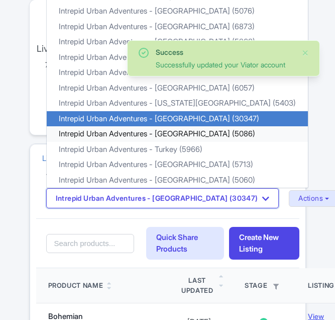
scroll to position [151, 0]
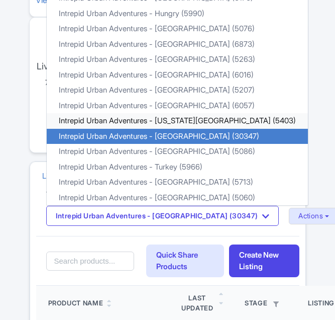
click at [199, 122] on link "Intrepid Urban Adventures - New York City (5403)" at bounding box center [177, 121] width 261 height 16
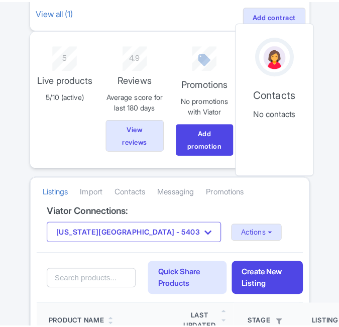
scroll to position [151, 0]
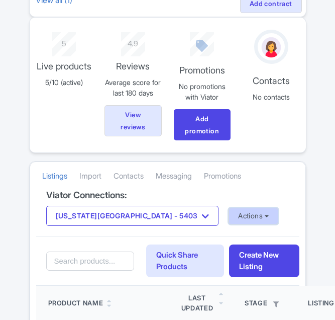
click at [229, 217] on button "Actions" at bounding box center [254, 216] width 50 height 17
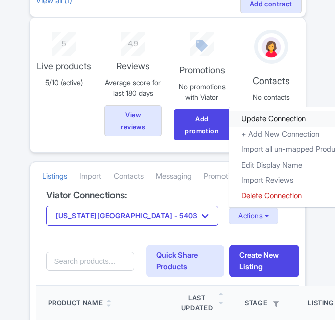
click at [229, 118] on link "Update Connection" at bounding box center [293, 119] width 129 height 16
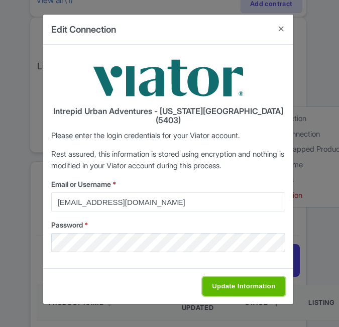
click at [245, 277] on input "Update Information" at bounding box center [244, 286] width 82 height 19
type input "Saving..."
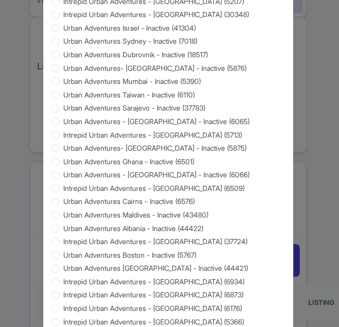
scroll to position [963, 0]
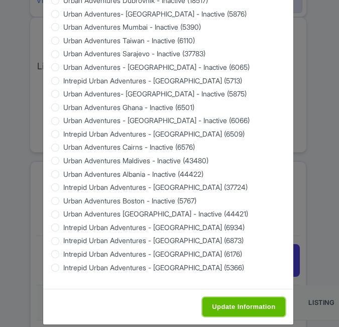
click at [250, 298] on input "Update Information" at bounding box center [244, 307] width 82 height 19
type input "Saving..."
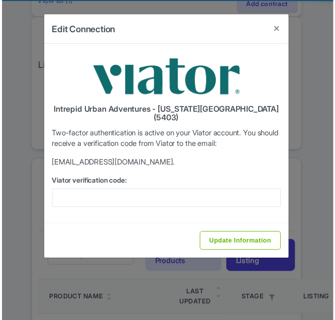
scroll to position [0, 0]
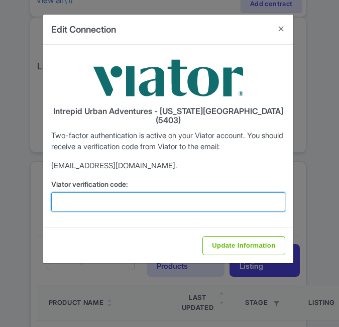
click at [175, 193] on input "Viator verification code:" at bounding box center [168, 202] width 234 height 19
paste input "446554"
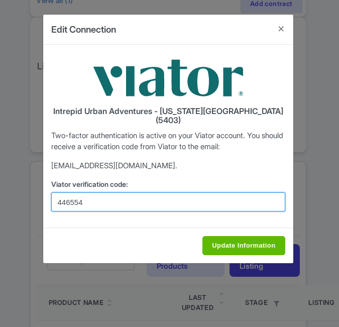
type input "446554"
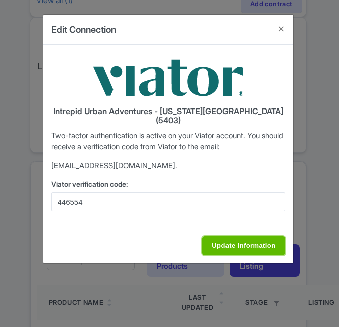
click at [251, 236] on input "Update Information" at bounding box center [244, 245] width 82 height 19
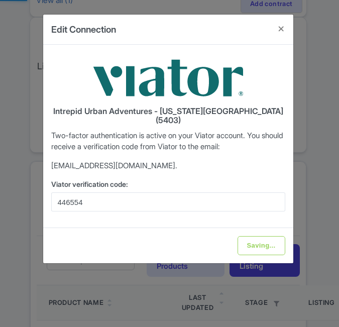
type input "Update Information"
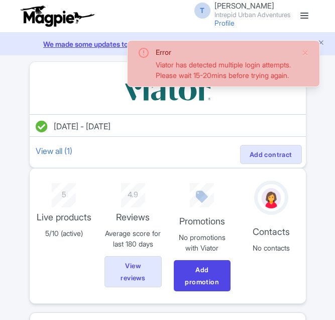
click at [303, 17] on link at bounding box center [305, 16] width 16 height 16
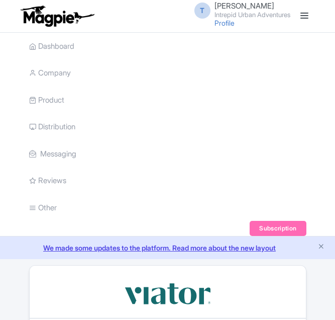
click at [228, 12] on small "Intrepid Urban Adventures" at bounding box center [253, 15] width 76 height 7
click at [231, 78] on link "Sign out" at bounding box center [243, 79] width 96 height 16
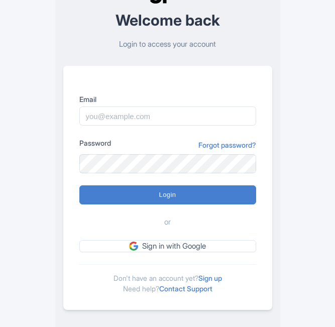
scroll to position [65, 0]
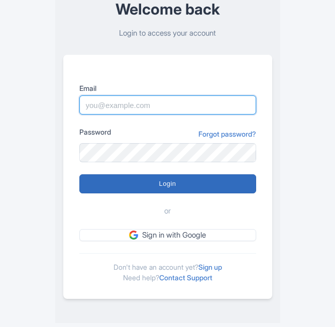
type input "[EMAIL_ADDRESS][PERSON_NAME][DOMAIN_NAME]"
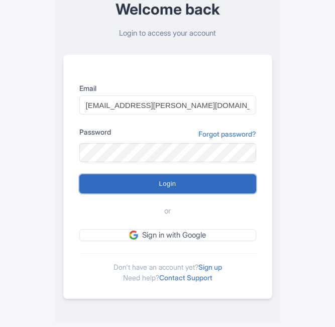
click at [165, 182] on input "Login" at bounding box center [167, 183] width 177 height 19
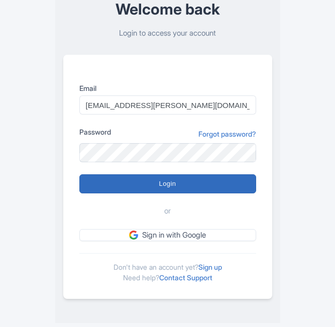
type input "Logging in..."
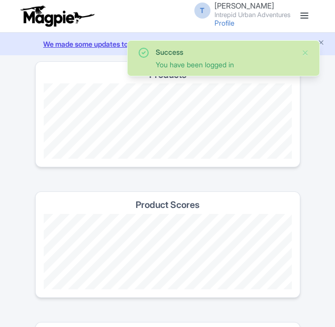
click at [304, 16] on link at bounding box center [305, 16] width 16 height 16
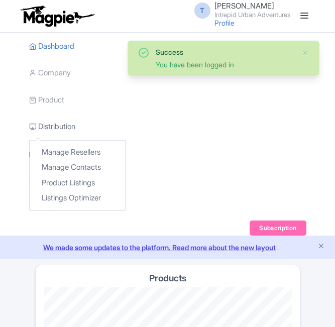
click at [55, 127] on link "Distribution" at bounding box center [52, 127] width 46 height 28
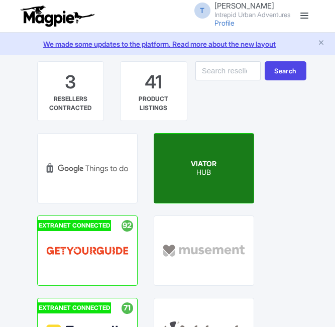
click at [197, 172] on p "HUB" at bounding box center [204, 172] width 26 height 9
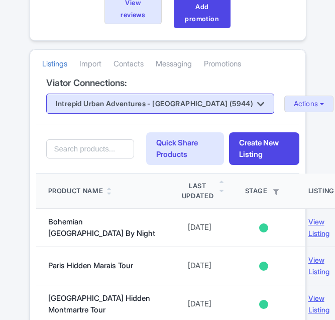
scroll to position [251, 0]
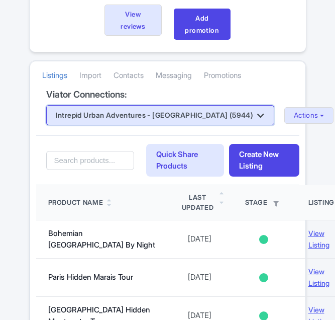
click at [150, 119] on button "Intrepid Urban Adventures - [GEOGRAPHIC_DATA] (5944)" at bounding box center [160, 115] width 228 height 20
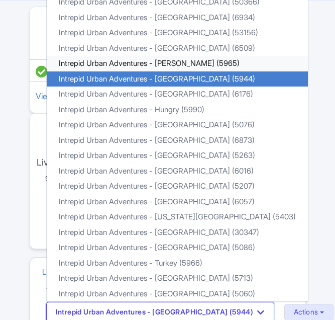
scroll to position [0, 0]
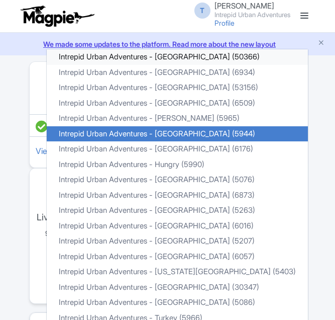
click at [165, 55] on link "Intrepid Urban Adventures - [GEOGRAPHIC_DATA] (50366)" at bounding box center [177, 57] width 261 height 16
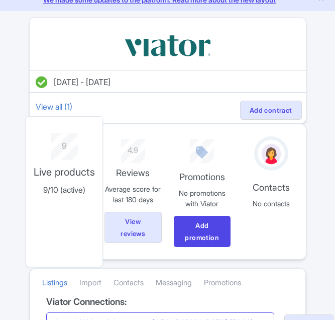
scroll to position [50, 0]
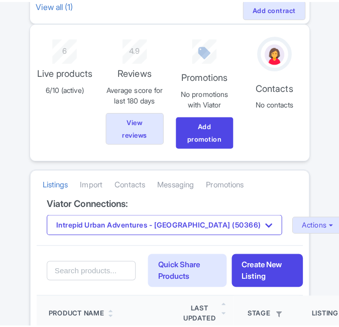
scroll to position [151, 0]
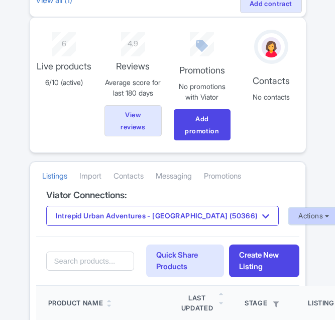
click at [289, 208] on button "Actions" at bounding box center [314, 216] width 50 height 17
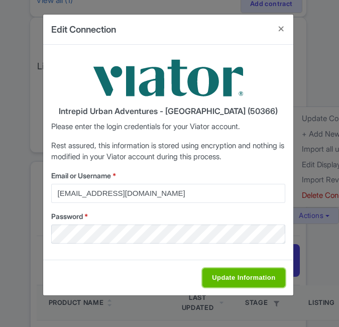
click at [245, 277] on input "Update Information" at bounding box center [244, 277] width 82 height 19
type input "Saving..."
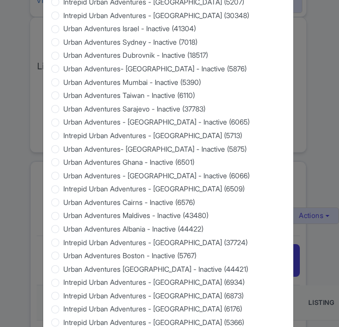
scroll to position [963, 0]
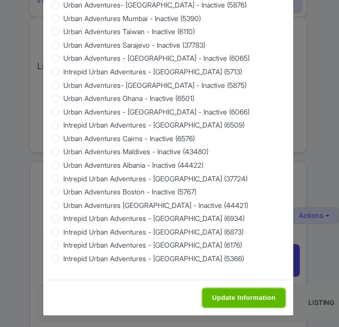
click at [264, 295] on input "Update Information" at bounding box center [244, 298] width 82 height 19
type input "Saving..."
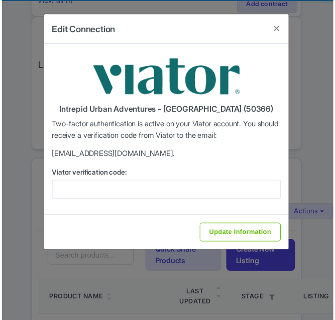
scroll to position [0, 0]
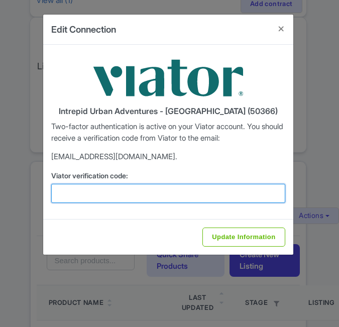
click at [149, 190] on input "Viator verification code:" at bounding box center [168, 193] width 234 height 19
paste input "823382"
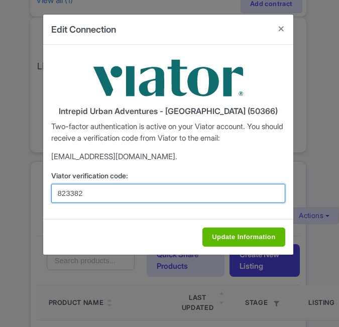
type input "823382"
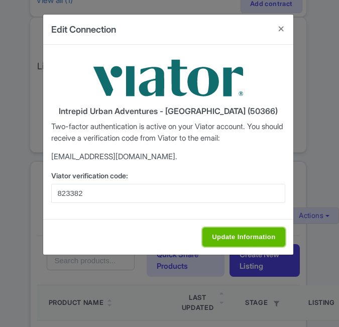
click at [238, 236] on input "Update Information" at bounding box center [244, 237] width 82 height 19
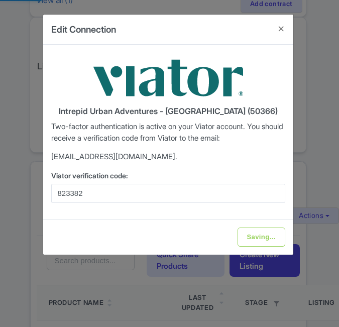
type input "Update Information"
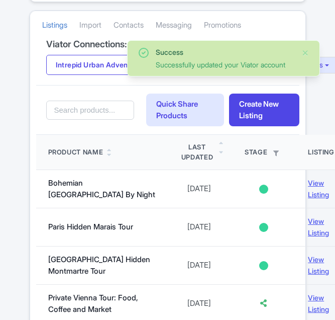
scroll to position [201, 0]
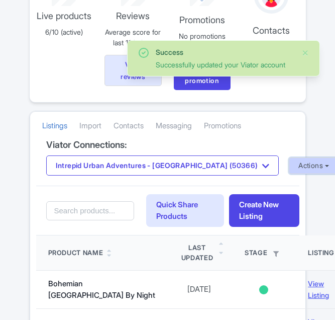
click at [289, 160] on button "Actions" at bounding box center [314, 165] width 50 height 17
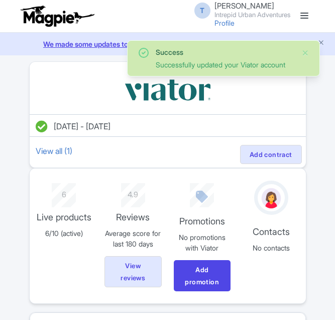
scroll to position [201, 0]
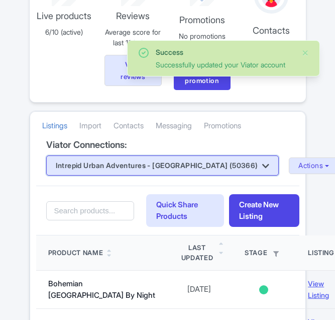
click at [169, 172] on button "Intrepid Urban Adventures - [GEOGRAPHIC_DATA] (50366)" at bounding box center [162, 165] width 233 height 20
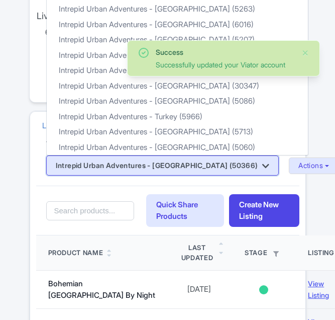
scroll to position [0, 0]
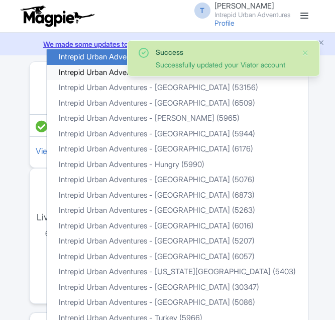
click at [72, 69] on link "Intrepid Urban Adventures - [GEOGRAPHIC_DATA] (6934)" at bounding box center [177, 73] width 261 height 16
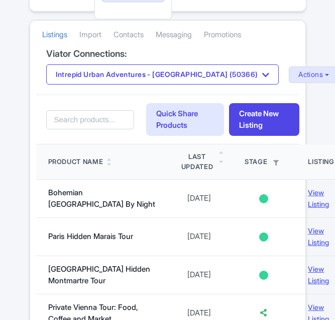
scroll to position [262, 0]
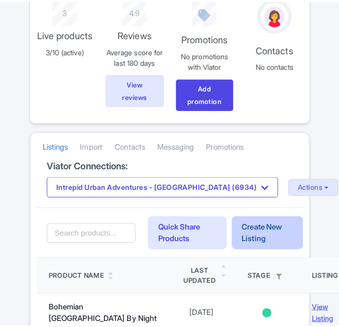
scroll to position [201, 0]
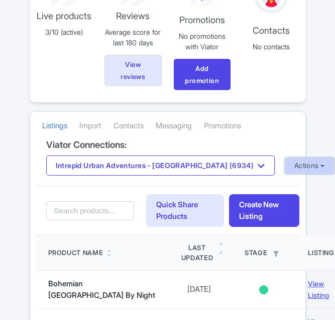
click at [285, 163] on button "Actions" at bounding box center [310, 165] width 50 height 17
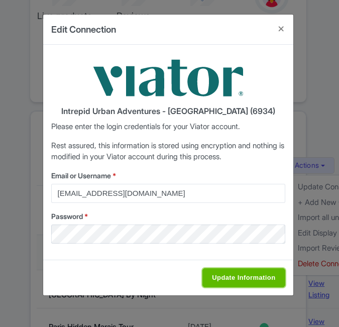
click at [234, 279] on input "Update Information" at bounding box center [244, 277] width 82 height 19
type input "Saving..."
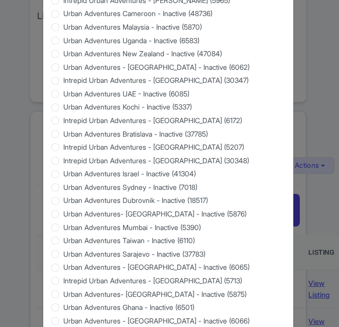
scroll to position [963, 0]
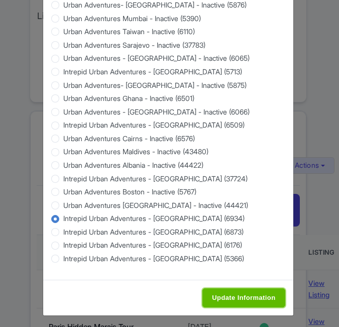
click at [239, 294] on input "Update Information" at bounding box center [244, 298] width 82 height 19
type input "Saving..."
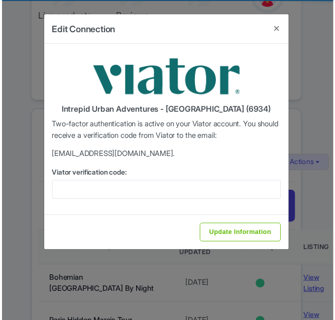
scroll to position [0, 0]
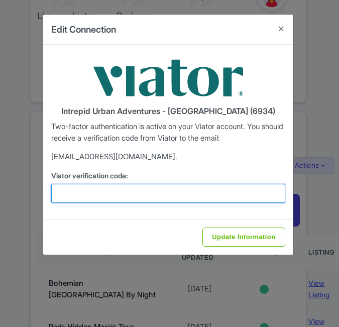
click at [102, 195] on input "Viator verification code:" at bounding box center [168, 193] width 234 height 19
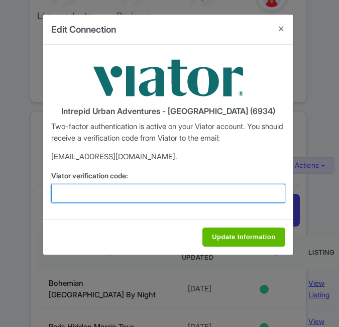
paste input "237851"
type input "237851"
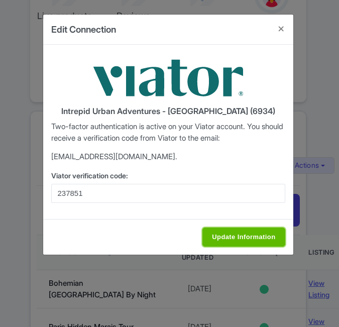
click at [226, 231] on input "Update Information" at bounding box center [244, 237] width 82 height 19
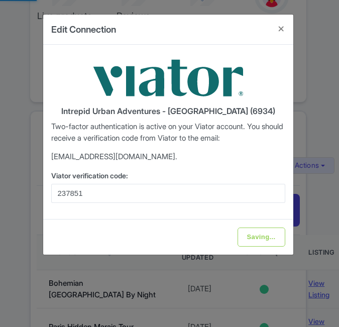
type input "Update Information"
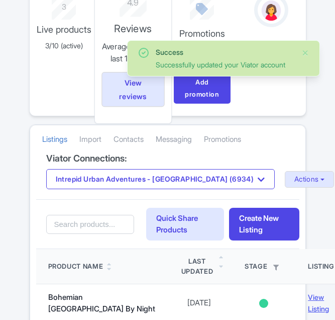
scroll to position [201, 0]
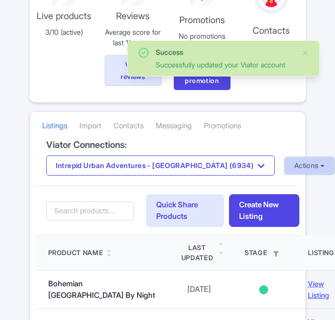
click at [285, 165] on button "Actions" at bounding box center [310, 165] width 50 height 17
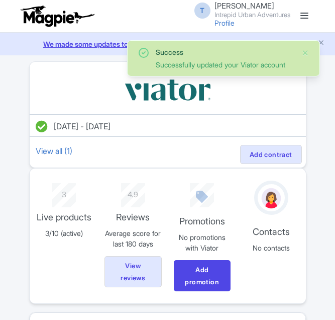
scroll to position [201, 0]
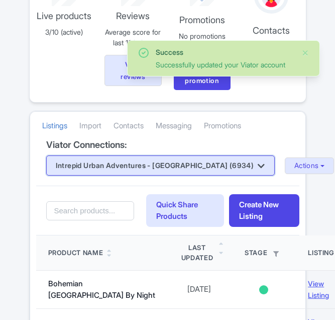
click at [197, 168] on button "Intrepid Urban Adventures - [GEOGRAPHIC_DATA] (6934)" at bounding box center [160, 165] width 229 height 20
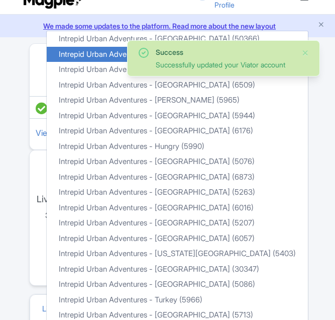
scroll to position [0, 0]
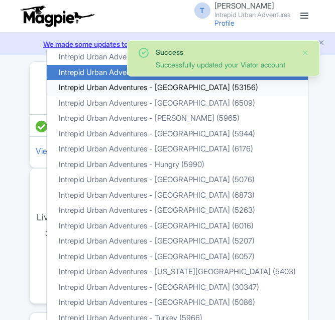
click at [82, 84] on link "Intrepid Urban Adventures - [GEOGRAPHIC_DATA] (53156)" at bounding box center [177, 88] width 261 height 16
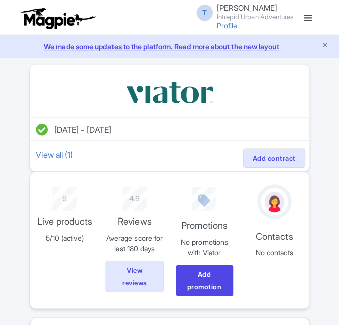
scroll to position [251, 0]
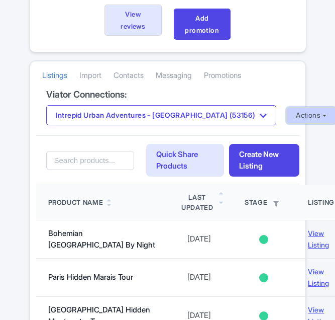
click at [287, 119] on button "Actions" at bounding box center [312, 115] width 50 height 17
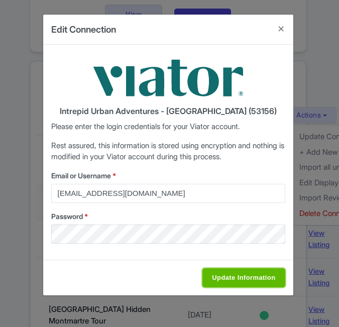
click at [236, 276] on input "Update Information" at bounding box center [244, 277] width 82 height 19
type input "Saving..."
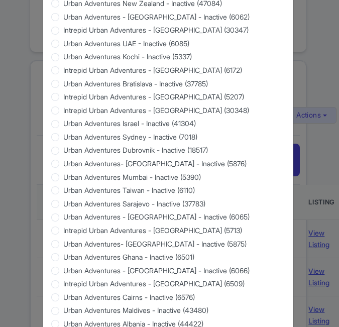
scroll to position [963, 0]
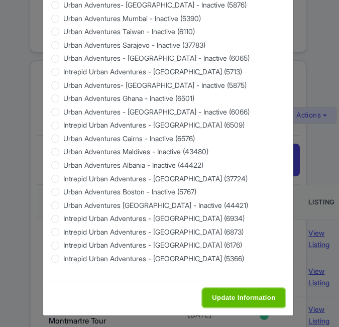
click at [252, 295] on input "Update Information" at bounding box center [244, 298] width 82 height 19
type input "Saving..."
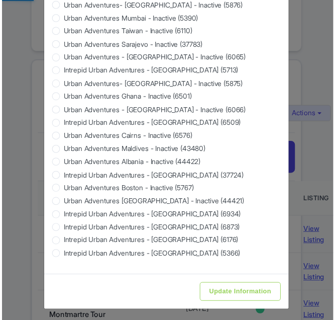
scroll to position [0, 0]
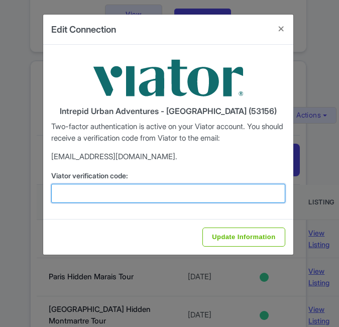
click at [125, 192] on input "Viator verification code:" at bounding box center [168, 193] width 234 height 19
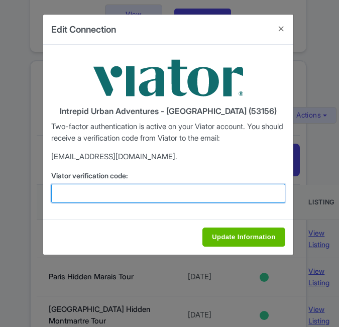
paste input "843290"
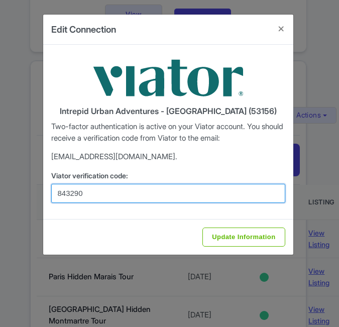
type input "843290"
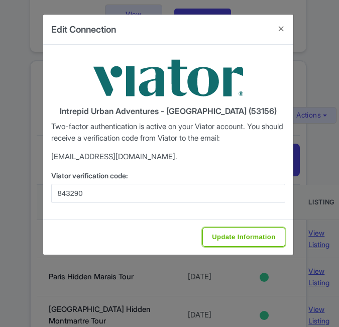
click at [235, 236] on input "Update Information" at bounding box center [244, 237] width 82 height 19
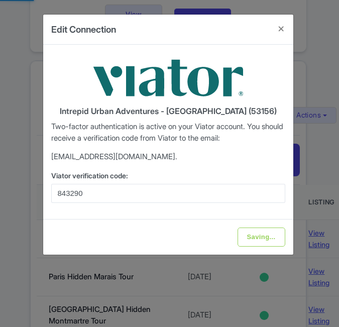
type input "Update Information"
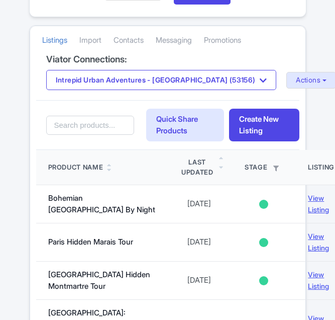
scroll to position [302, 0]
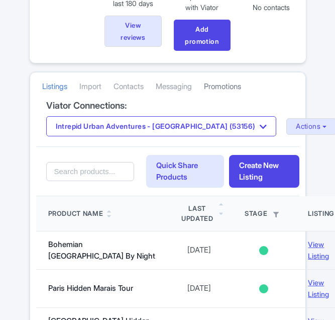
scroll to position [151, 0]
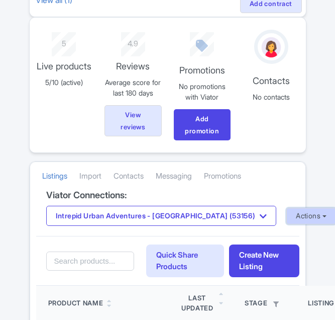
click at [287, 223] on button "Actions" at bounding box center [312, 216] width 50 height 17
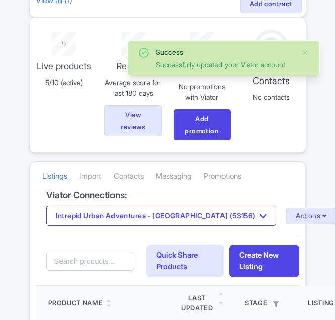
scroll to position [151, 0]
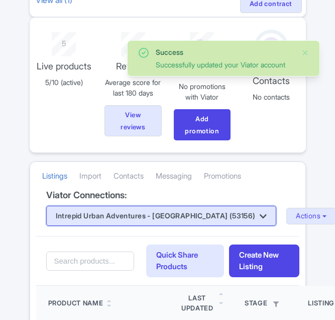
click at [177, 214] on button "Intrepid Urban Adventures - [GEOGRAPHIC_DATA] (53156)" at bounding box center [161, 216] width 231 height 20
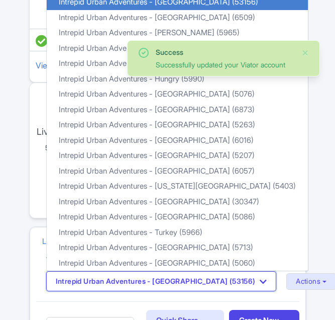
scroll to position [0, 0]
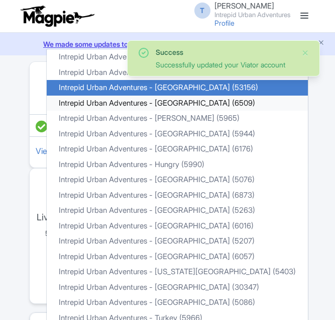
click at [70, 103] on link "Intrepid Urban Adventures - [GEOGRAPHIC_DATA] (6509)" at bounding box center [177, 104] width 261 height 16
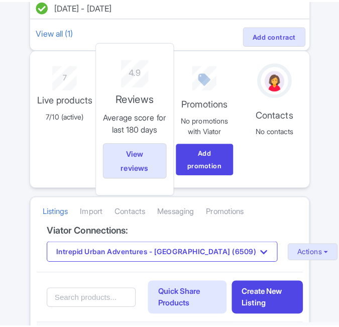
scroll to position [151, 0]
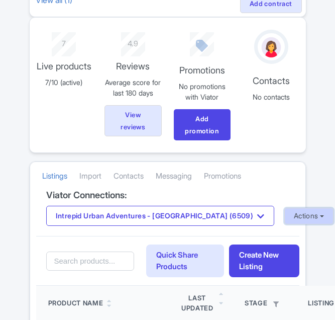
click at [285, 215] on button "Actions" at bounding box center [310, 216] width 50 height 17
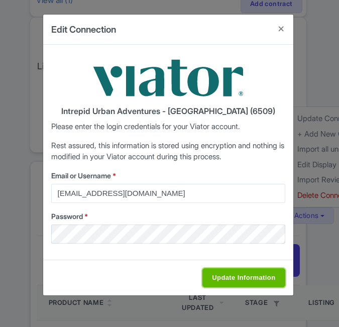
click at [255, 283] on input "Update Information" at bounding box center [244, 277] width 82 height 19
type input "Saving..."
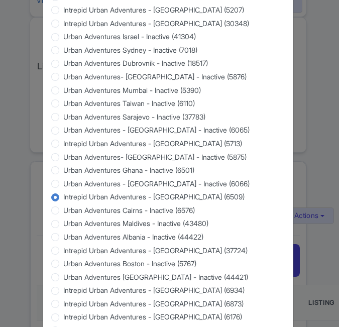
scroll to position [963, 0]
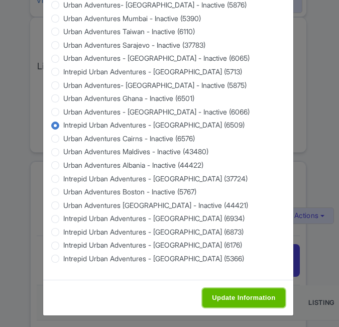
click at [249, 293] on input "Update Information" at bounding box center [244, 298] width 82 height 19
type input "Saving..."
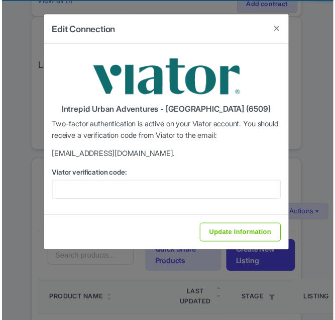
scroll to position [0, 0]
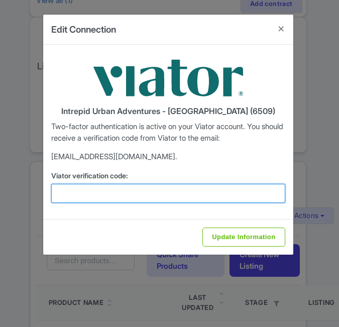
click at [121, 196] on input "Viator verification code:" at bounding box center [168, 193] width 234 height 19
paste input "547719"
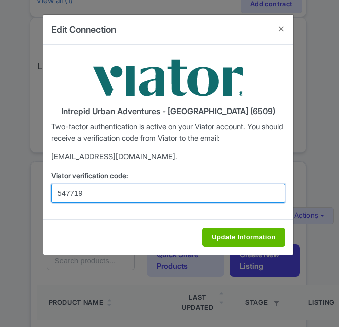
type input "547719"
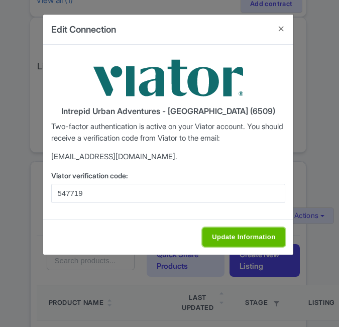
click at [238, 230] on input "Update Information" at bounding box center [244, 237] width 82 height 19
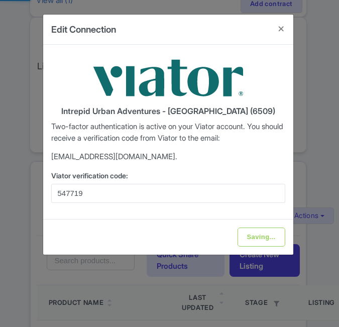
type input "Update Information"
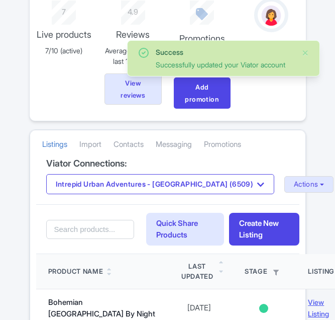
scroll to position [151, 0]
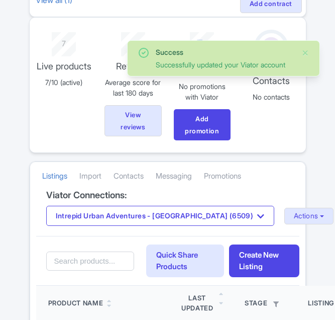
click at [267, 225] on div "Intrepid Urban Adventures - [GEOGRAPHIC_DATA] (6509) Intrepid Urban Adventures …" at bounding box center [167, 216] width 243 height 20
click at [285, 214] on button "Actions" at bounding box center [310, 216] width 50 height 17
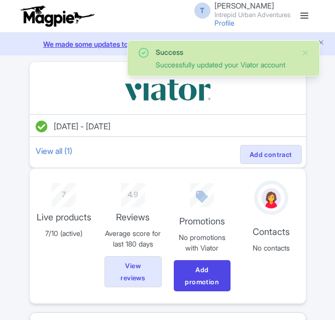
scroll to position [151, 0]
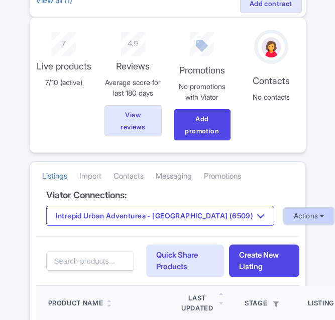
click at [285, 217] on button "Actions" at bounding box center [310, 216] width 50 height 17
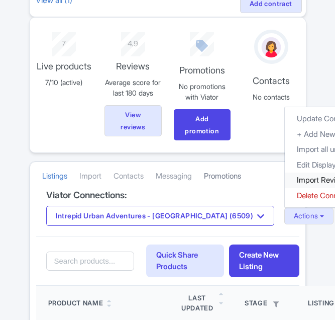
drag, startPoint x: 253, startPoint y: 178, endPoint x: 234, endPoint y: 166, distance: 22.8
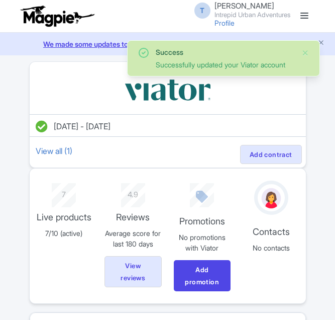
scroll to position [151, 0]
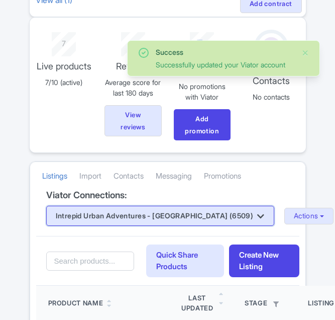
click at [178, 216] on button "Intrepid Urban Adventures - [GEOGRAPHIC_DATA] (6509)" at bounding box center [160, 216] width 228 height 20
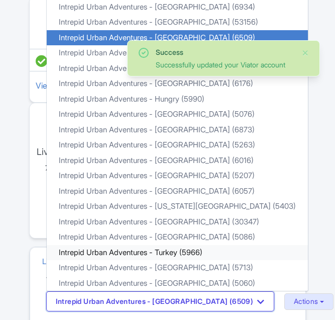
scroll to position [0, 0]
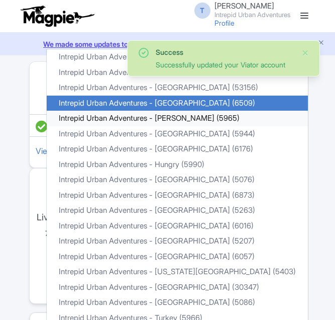
click at [138, 123] on link "Intrepid Urban Adventures - Florence (5965)" at bounding box center [177, 119] width 261 height 16
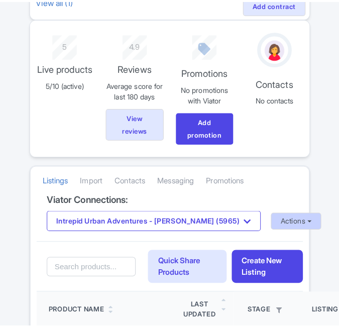
scroll to position [151, 0]
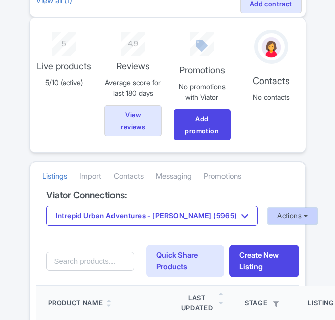
click at [268, 216] on button "Actions" at bounding box center [293, 216] width 50 height 17
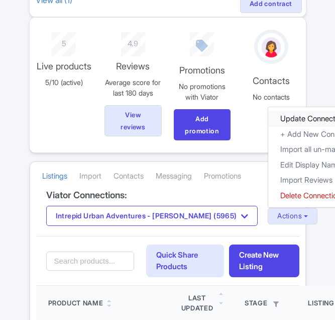
drag, startPoint x: 268, startPoint y: 118, endPoint x: 252, endPoint y: 121, distance: 16.4
click at [268, 118] on link "Update Connection" at bounding box center [332, 119] width 129 height 16
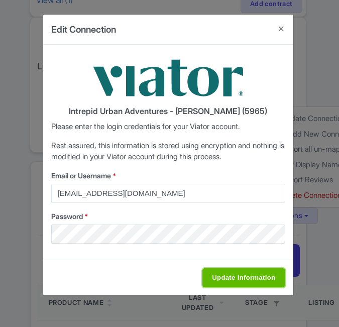
click at [216, 275] on input "Update Information" at bounding box center [244, 277] width 82 height 19
type input "Saving..."
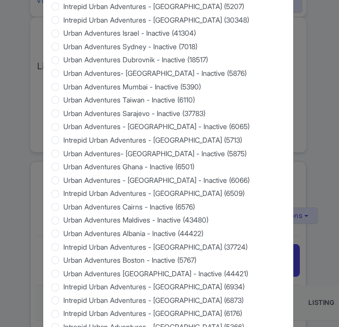
scroll to position [963, 0]
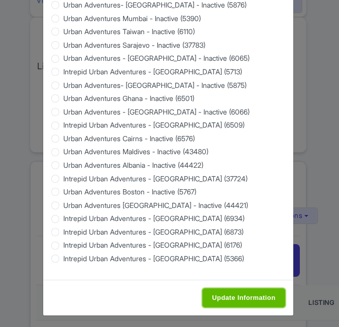
click at [217, 290] on input "Update Information" at bounding box center [244, 298] width 82 height 19
type input "Saving..."
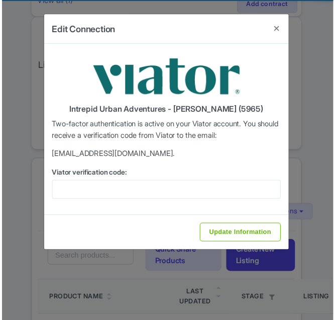
scroll to position [0, 0]
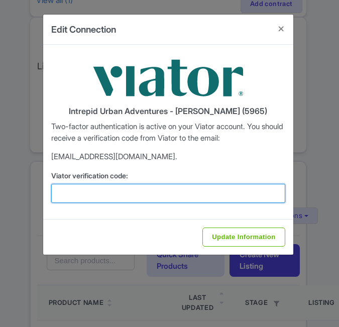
click at [154, 198] on input "Viator verification code:" at bounding box center [168, 193] width 234 height 19
paste input "625546"
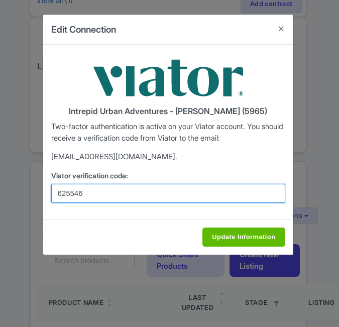
type input "625546"
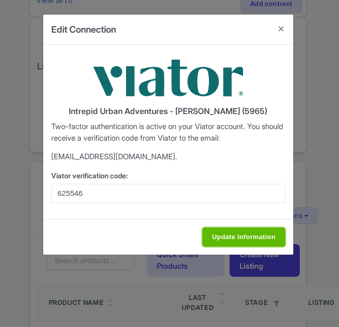
click at [233, 234] on input "Update Information" at bounding box center [244, 237] width 82 height 19
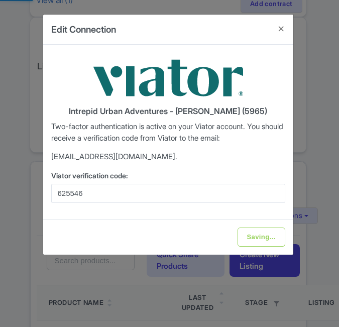
type input "Update Information"
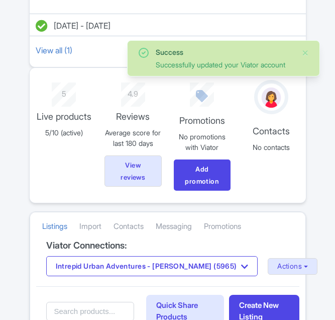
scroll to position [151, 0]
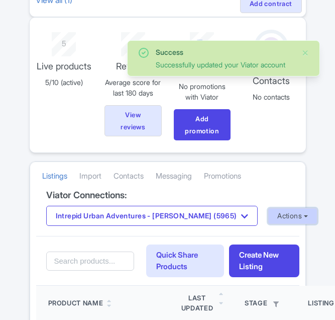
click at [277, 217] on button "Actions" at bounding box center [293, 216] width 50 height 17
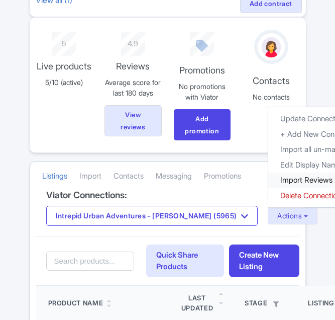
click at [268, 179] on link "Import Reviews" at bounding box center [332, 180] width 129 height 16
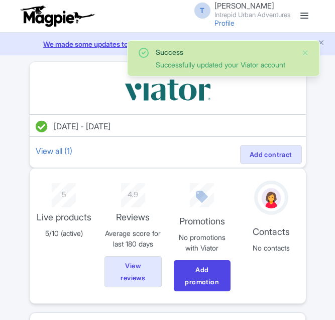
scroll to position [151, 0]
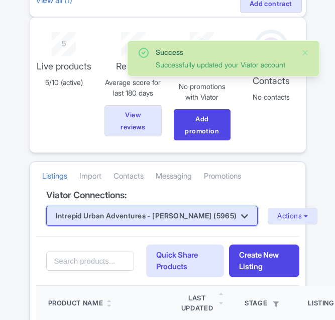
click at [201, 222] on button "Intrepid Urban Adventures - [PERSON_NAME] (5965)" at bounding box center [152, 216] width 212 height 20
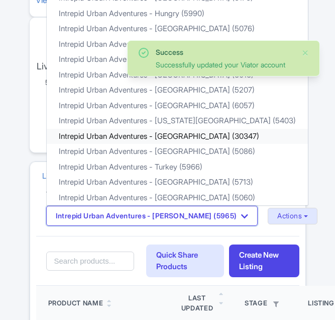
scroll to position [0, 0]
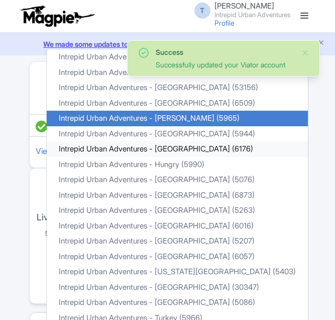
click at [173, 151] on link "Intrepid Urban Adventures - [GEOGRAPHIC_DATA] (6176)" at bounding box center [177, 149] width 261 height 16
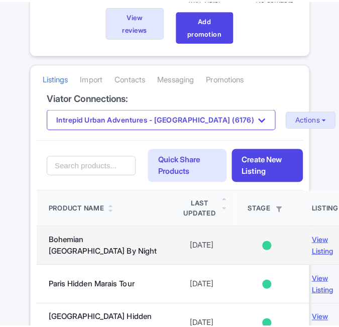
scroll to position [251, 0]
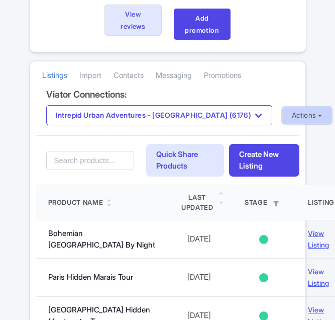
click at [283, 115] on button "Actions" at bounding box center [308, 115] width 50 height 17
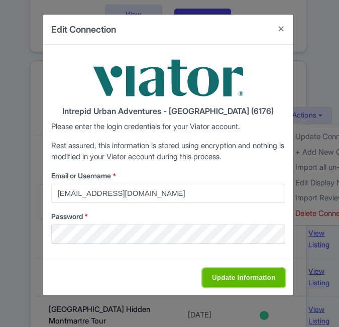
click at [226, 280] on input "Update Information" at bounding box center [244, 277] width 82 height 19
type input "Saving..."
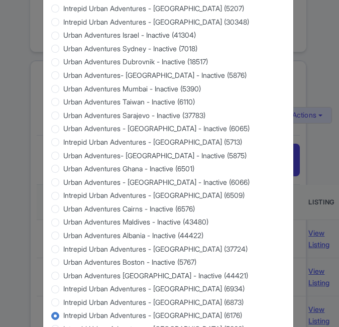
scroll to position [963, 0]
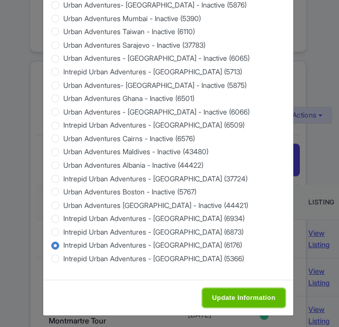
click at [227, 293] on input "Update Information" at bounding box center [244, 298] width 82 height 19
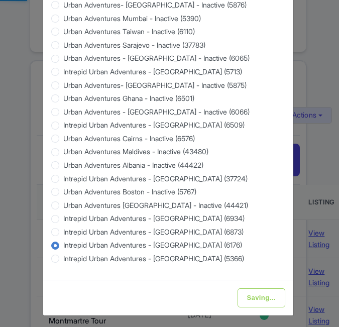
type input "Saving..."
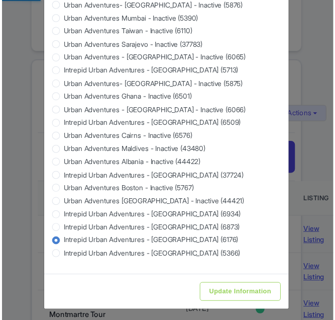
scroll to position [0, 0]
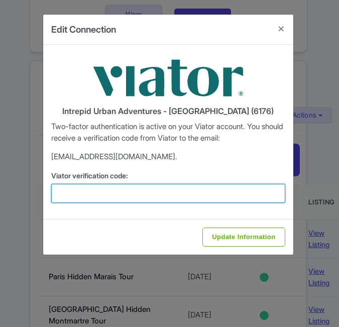
click at [155, 187] on input "Viator verification code:" at bounding box center [168, 193] width 234 height 19
paste input "697310"
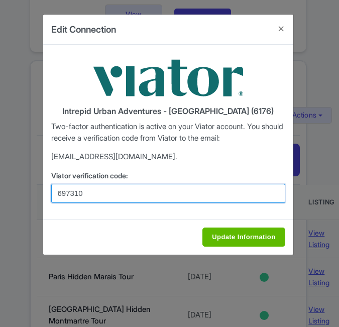
type input "697310"
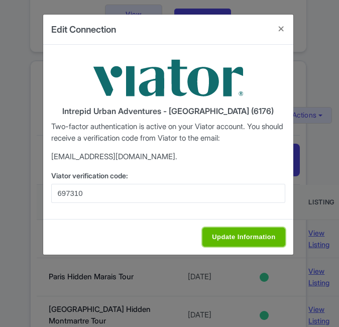
click at [222, 234] on input "Update Information" at bounding box center [244, 237] width 82 height 19
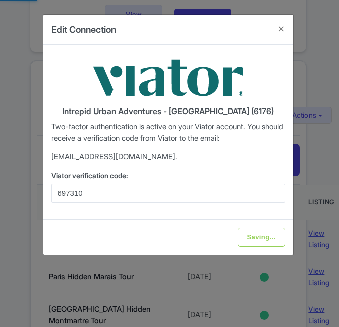
type input "Update Information"
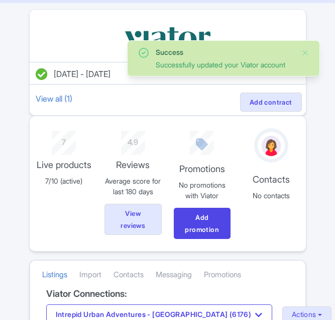
scroll to position [101, 0]
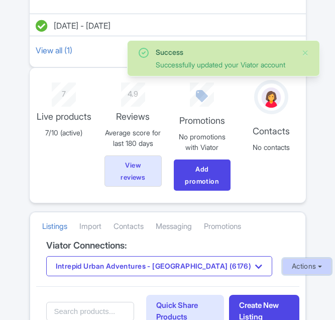
click at [283, 266] on button "Actions" at bounding box center [308, 266] width 50 height 17
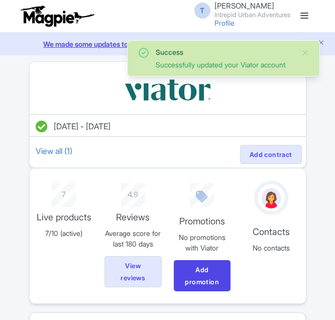
scroll to position [101, 0]
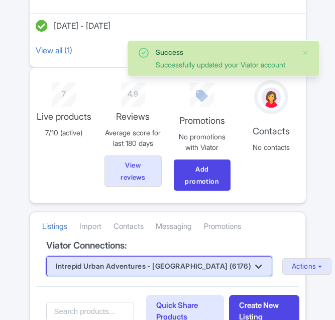
click at [165, 265] on button "Intrepid Urban Adventures - [GEOGRAPHIC_DATA] (6176)" at bounding box center [159, 266] width 226 height 20
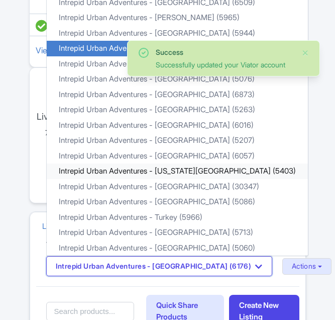
scroll to position [0, 0]
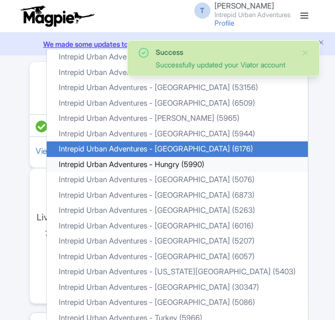
click at [190, 165] on link "Intrepid Urban Adventures - Hungry (5990)" at bounding box center [177, 165] width 261 height 16
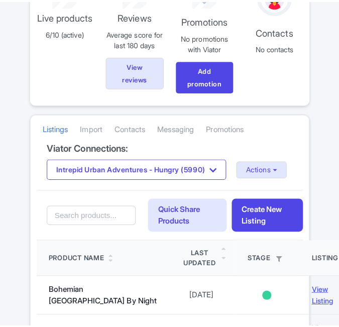
scroll to position [201, 0]
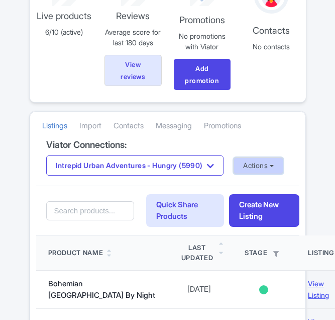
click at [267, 170] on button "Actions" at bounding box center [259, 165] width 50 height 17
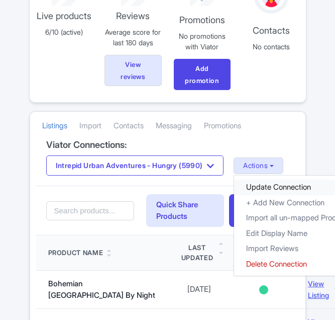
click at [264, 186] on link "Update Connection" at bounding box center [298, 187] width 129 height 16
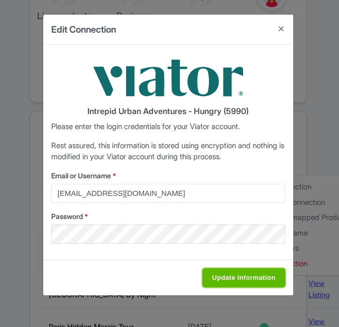
click at [216, 273] on input "Update Information" at bounding box center [244, 277] width 82 height 19
type input "Saving..."
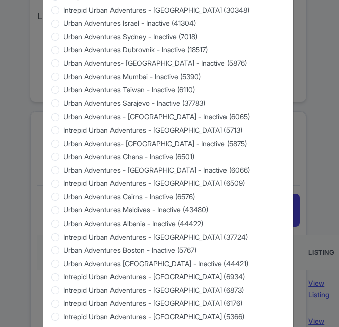
scroll to position [963, 0]
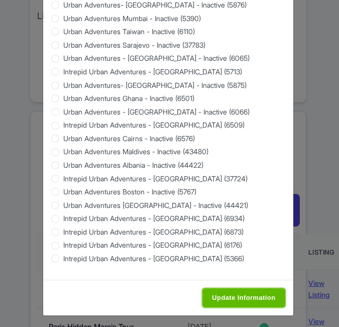
click at [226, 296] on input "Update Information" at bounding box center [244, 298] width 82 height 19
type input "Saving..."
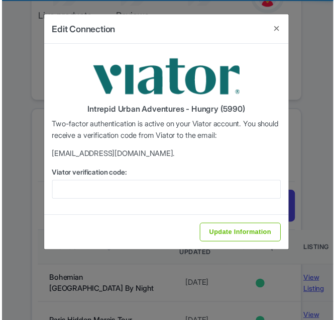
scroll to position [0, 0]
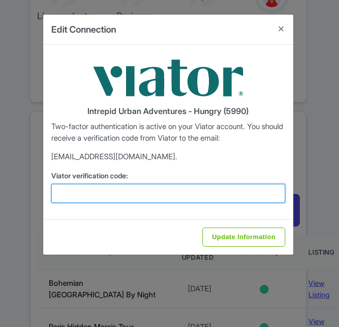
drag, startPoint x: 97, startPoint y: 194, endPoint x: 118, endPoint y: 195, distance: 21.1
click at [97, 194] on input "Viator verification code:" at bounding box center [168, 193] width 234 height 19
paste input "288716"
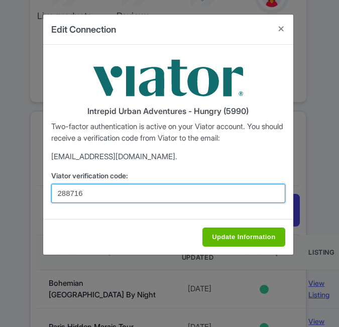
type input "288716"
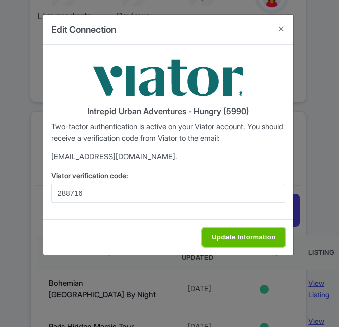
click at [244, 231] on input "Update Information" at bounding box center [244, 237] width 82 height 19
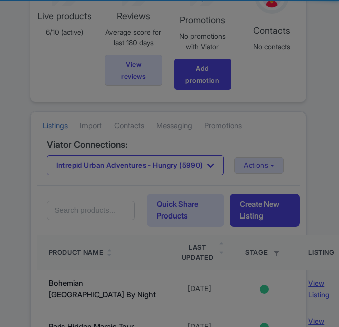
type input "Update Information"
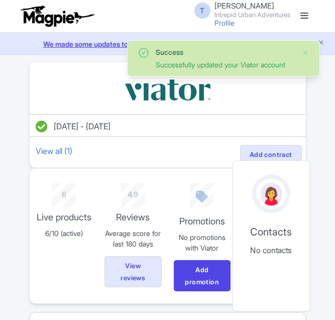
scroll to position [251, 0]
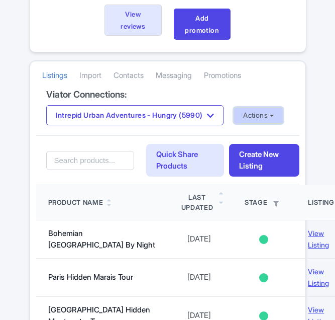
click at [284, 117] on button "Actions" at bounding box center [259, 115] width 50 height 17
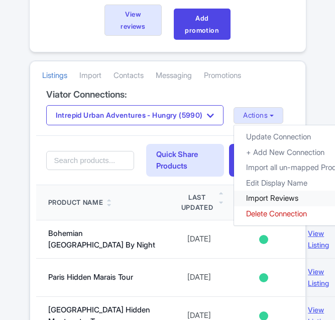
click at [267, 199] on link "Import Reviews" at bounding box center [298, 199] width 129 height 16
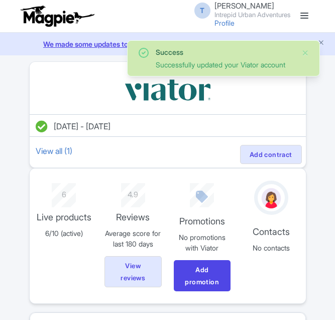
scroll to position [251, 0]
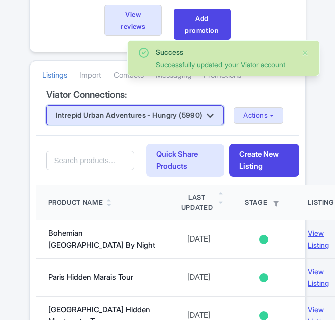
click at [113, 124] on button "Intrepid Urban Adventures - Hungry (5990)" at bounding box center [135, 115] width 178 height 20
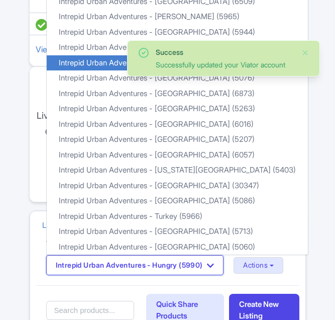
scroll to position [0, 0]
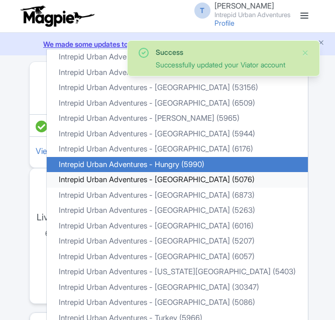
click at [162, 182] on link "Intrepid Urban Adventures - [GEOGRAPHIC_DATA] (5076)" at bounding box center [177, 180] width 261 height 16
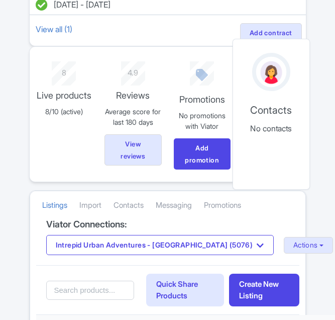
scroll to position [151, 0]
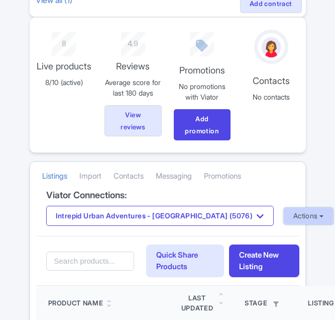
click at [284, 210] on button "Actions" at bounding box center [309, 216] width 50 height 17
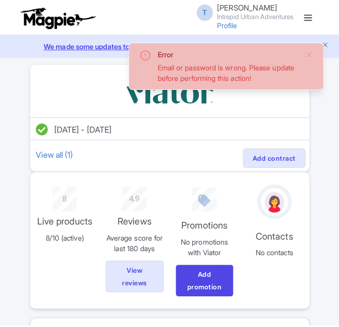
scroll to position [149, 0]
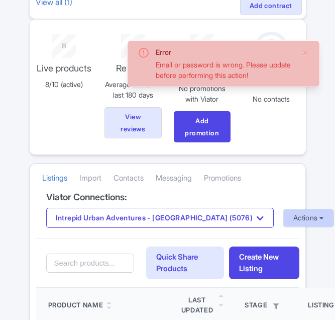
click at [284, 215] on button "Actions" at bounding box center [309, 218] width 50 height 17
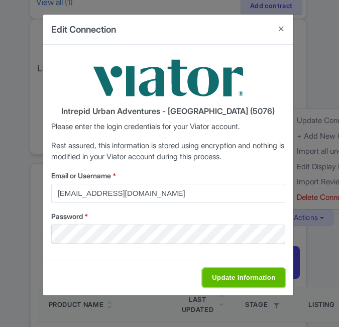
click at [238, 275] on input "Update Information" at bounding box center [244, 277] width 82 height 19
type input "Saving..."
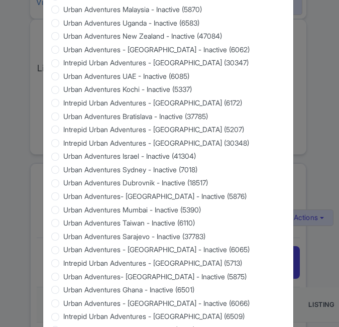
scroll to position [963, 0]
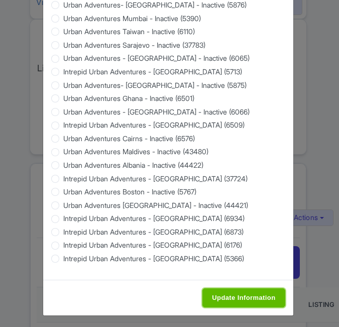
click at [244, 289] on input "Update Information" at bounding box center [244, 298] width 82 height 19
type input "Saving..."
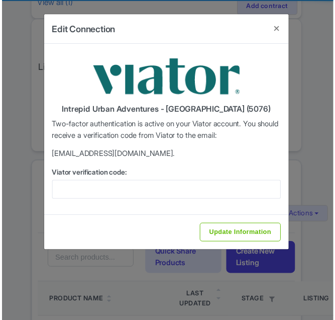
scroll to position [0, 0]
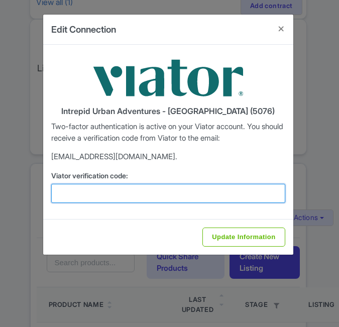
click at [100, 201] on input "Viator verification code:" at bounding box center [168, 193] width 234 height 19
paste input "419146"
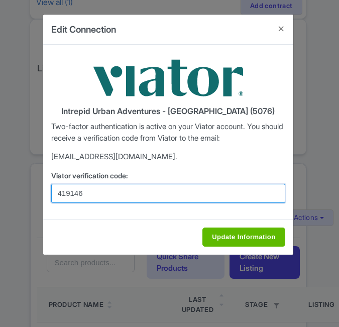
type input "419146"
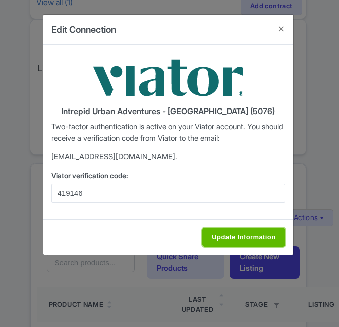
click at [245, 235] on input "Update Information" at bounding box center [244, 237] width 82 height 19
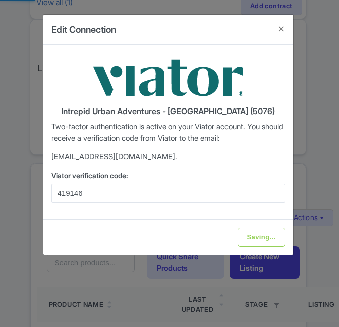
type input "Update Information"
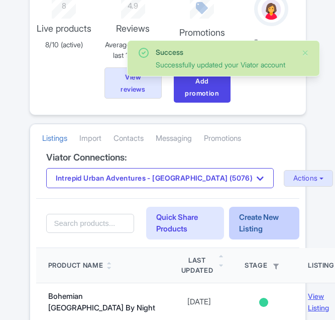
scroll to position [201, 0]
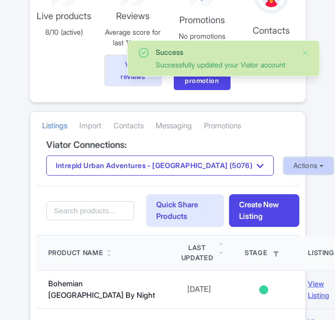
click at [284, 171] on button "Actions" at bounding box center [309, 165] width 50 height 17
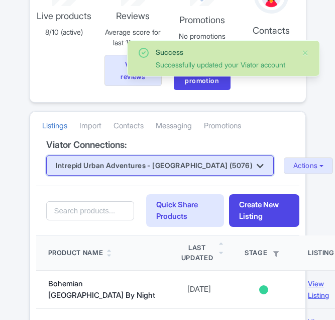
click at [190, 164] on button "Intrepid Urban Adventures - [GEOGRAPHIC_DATA] (5076)" at bounding box center [160, 165] width 228 height 20
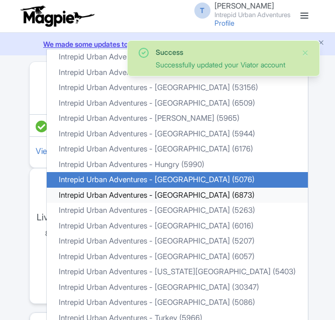
click at [182, 192] on link "Intrepid Urban Adventures - [GEOGRAPHIC_DATA] (6873)" at bounding box center [177, 196] width 261 height 16
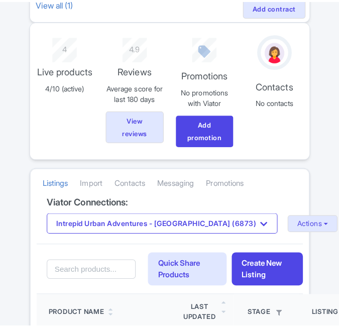
scroll to position [151, 0]
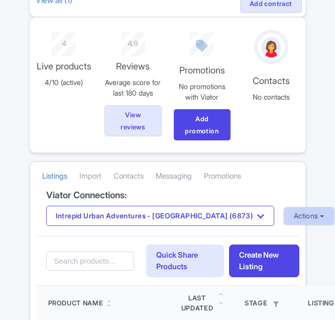
click at [285, 212] on button "Actions" at bounding box center [310, 216] width 50 height 17
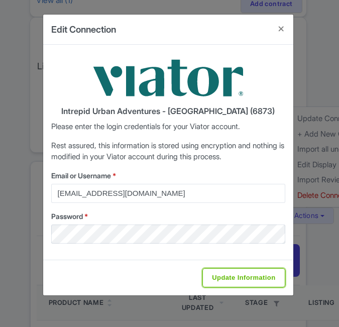
click at [217, 274] on input "Update Information" at bounding box center [244, 277] width 82 height 19
type input "Saving..."
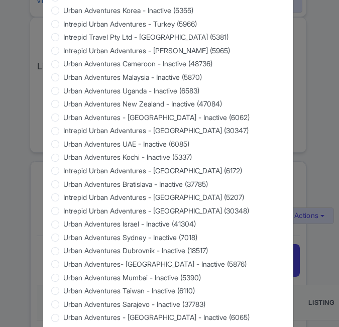
scroll to position [963, 0]
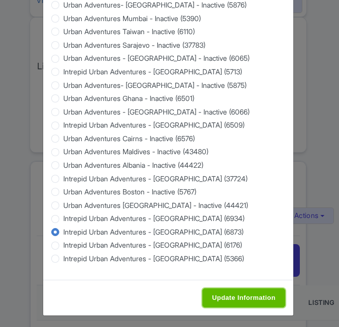
click at [234, 292] on input "Update Information" at bounding box center [244, 298] width 82 height 19
type input "Saving..."
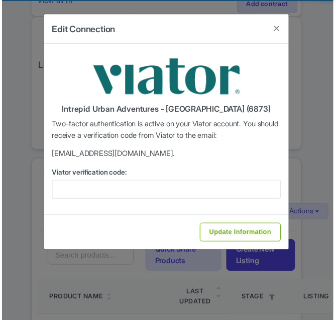
scroll to position [0, 0]
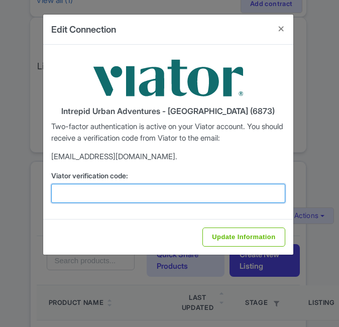
click at [135, 196] on input "Viator verification code:" at bounding box center [168, 193] width 234 height 19
paste input "978025"
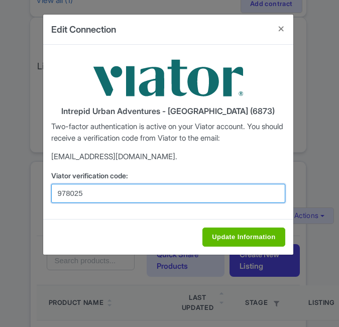
type input "978025"
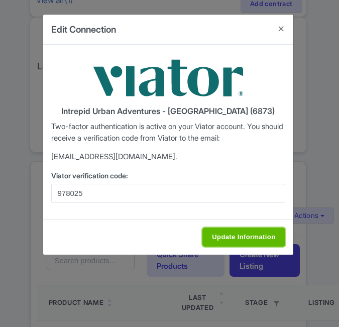
click at [262, 238] on input "Update Information" at bounding box center [244, 237] width 82 height 19
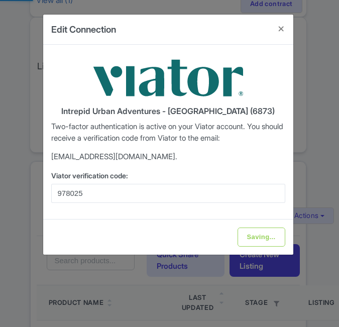
type input "Update Information"
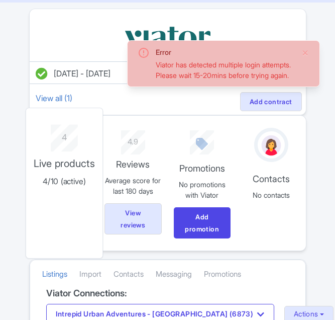
scroll to position [151, 0]
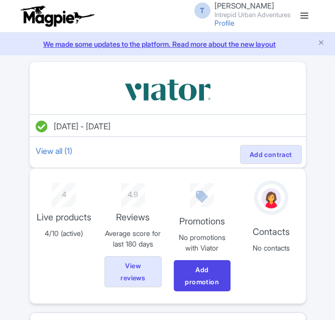
click at [311, 9] on link at bounding box center [305, 16] width 16 height 16
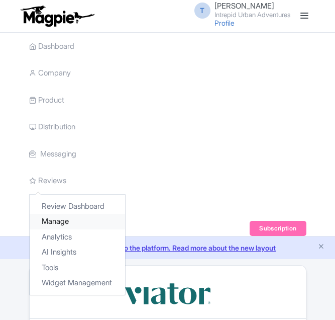
click at [51, 222] on link "Manage" at bounding box center [78, 222] width 96 height 16
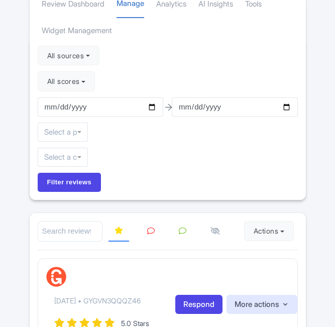
scroll to position [50, 0]
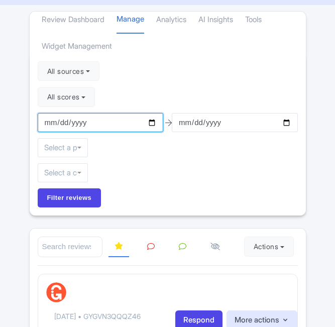
click at [58, 122] on input "[DATE]" at bounding box center [101, 122] width 126 height 19
click at [40, 124] on input "[DATE]" at bounding box center [101, 122] width 126 height 19
click at [46, 123] on input "[DATE]" at bounding box center [101, 122] width 126 height 19
click at [62, 124] on input "[DATE]" at bounding box center [101, 122] width 126 height 19
click at [46, 123] on input "[DATE]" at bounding box center [101, 122] width 126 height 19
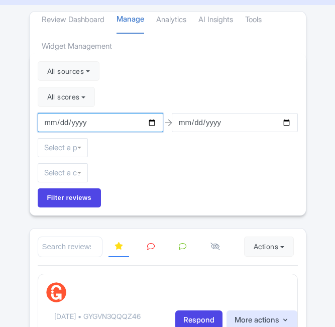
type input "[DATE]"
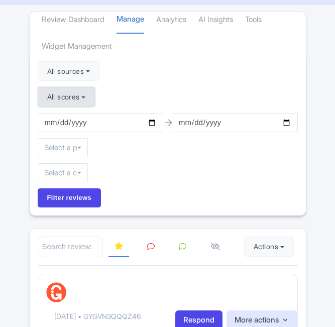
click at [70, 99] on button "All scores" at bounding box center [67, 97] width 58 height 20
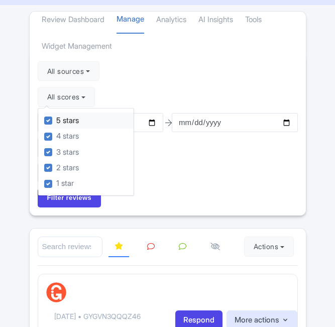
click at [56, 120] on label "5 stars" at bounding box center [67, 121] width 23 height 12
click at [56, 120] on input "5 stars" at bounding box center [59, 118] width 7 height 7
checkbox input "false"
click at [56, 137] on label "4 stars" at bounding box center [67, 137] width 23 height 12
click at [56, 137] on input "4 stars" at bounding box center [59, 134] width 7 height 7
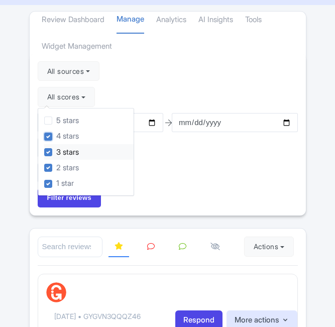
checkbox input "false"
click at [167, 184] on div "All sources Select all Deselect all Select all Deselect all Urban Adventures - …" at bounding box center [168, 134] width 276 height 163
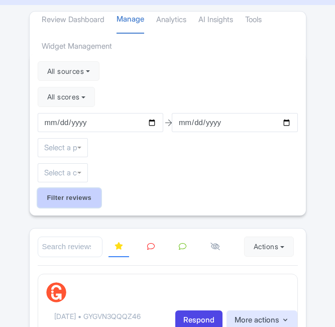
click at [77, 199] on input "Filter reviews" at bounding box center [70, 198] width 64 height 19
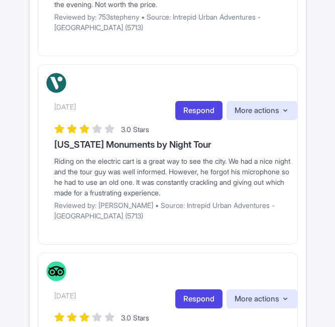
scroll to position [1357, 0]
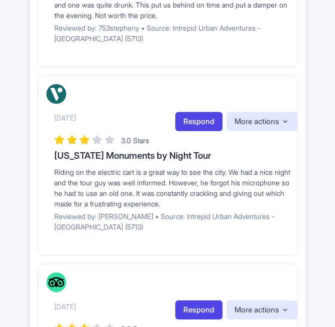
drag, startPoint x: 54, startPoint y: 183, endPoint x: 247, endPoint y: 214, distance: 195.0
click at [247, 209] on div "Riding on the electric cart is a great way to see the city. We had a nice night…" at bounding box center [175, 188] width 243 height 42
copy div "Riding on the electric cart is a great way to see the city. We had a nice night…"
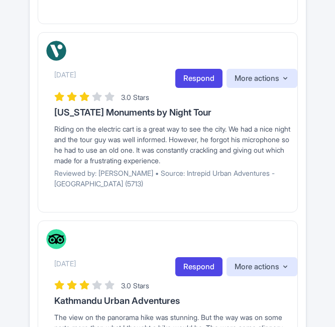
scroll to position [1458, 0]
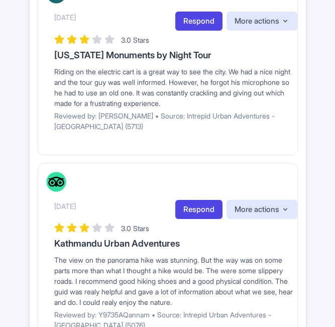
click at [79, 60] on h3 "[US_STATE] Monuments by Night Tour" at bounding box center [175, 55] width 243 height 10
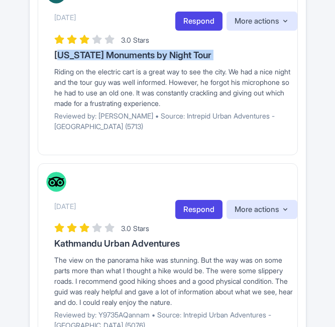
click at [79, 60] on h3 "[US_STATE] Monuments by Night Tour" at bounding box center [175, 55] width 243 height 10
copy div "[US_STATE] Monuments by Night Tour"
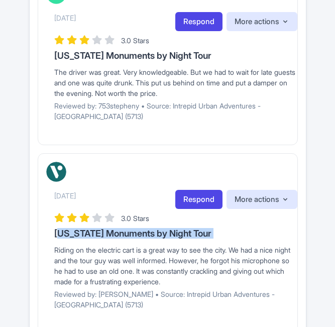
scroll to position [1257, 0]
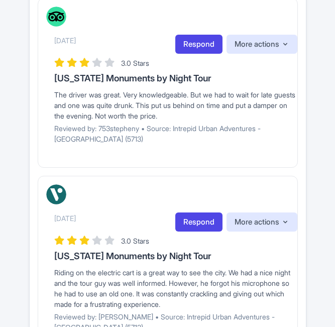
click at [102, 83] on h3 "[US_STATE] Monuments by Night Tour" at bounding box center [175, 78] width 243 height 10
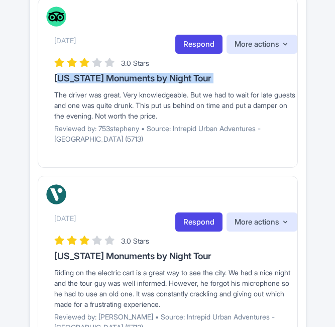
click at [102, 83] on h3 "[US_STATE] Monuments by Night Tour" at bounding box center [175, 78] width 243 height 10
copy div "[US_STATE] Monuments by Night Tour"
drag, startPoint x: 209, startPoint y: 127, endPoint x: 50, endPoint y: 109, distance: 159.4
click at [50, 109] on div "[DATE] Respond More actions Hide from this page Hide from review widget and fee…" at bounding box center [167, 79] width 243 height 145
copy div "The driver was great. Very knowledgeable. But we had to wait for late guests an…"
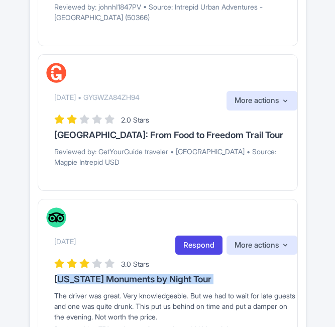
scroll to position [1005, 0]
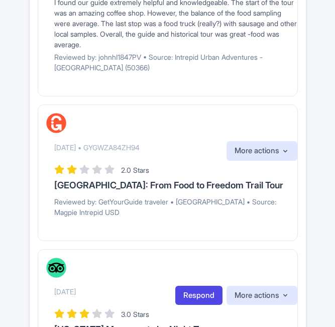
click at [107, 191] on h3 "[GEOGRAPHIC_DATA]: From Food to Freedom Trail Tour" at bounding box center [175, 185] width 243 height 10
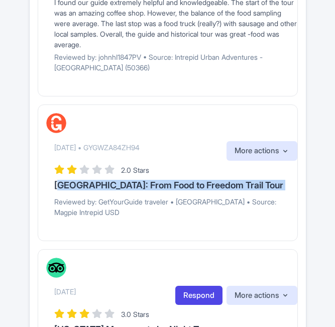
click at [107, 191] on h3 "[GEOGRAPHIC_DATA]: From Food to Freedom Trail Tour" at bounding box center [175, 185] width 243 height 10
copy div "[GEOGRAPHIC_DATA]: From Food to Freedom Trail Tour"
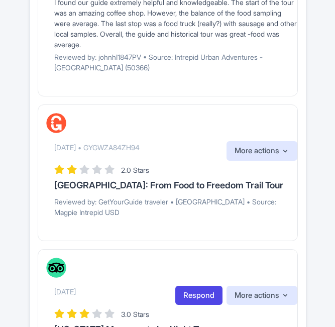
click at [140, 153] on p "[DATE] • GYGWZA84ZH94" at bounding box center [96, 147] width 85 height 11
copy p "GYGWZA84ZH94"
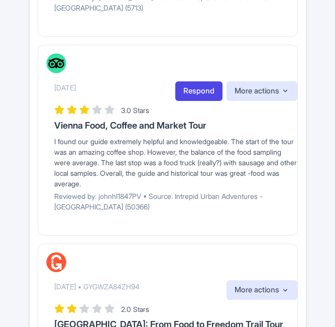
scroll to position [855, 0]
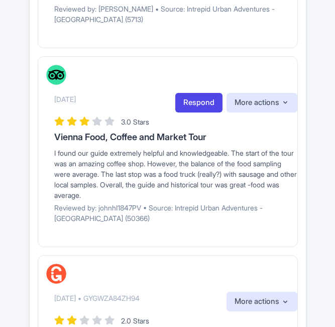
click at [118, 142] on h3 "Vienna Food, Coffee and Market Tour" at bounding box center [175, 137] width 243 height 10
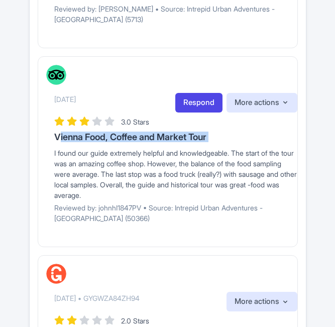
click at [118, 142] on h3 "Vienna Food, Coffee and Market Tour" at bounding box center [175, 137] width 243 height 10
copy div "Vienna Food, Coffee and Market Tour"
drag, startPoint x: 157, startPoint y: 210, endPoint x: 50, endPoint y: 164, distance: 116.9
click at [50, 164] on div "[DATE] Respond More actions Hide from this page Hide from review widget and fee…" at bounding box center [167, 148] width 243 height 166
copy div "I found our guide extremely helpful and knowledgeable. The start of the tour wa…"
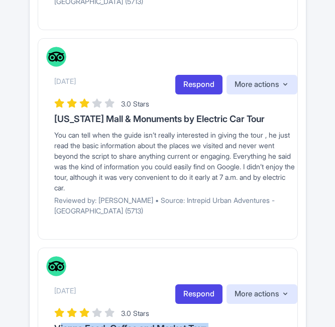
scroll to position [654, 0]
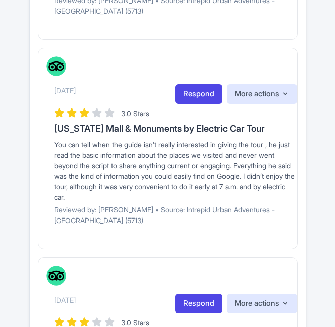
click at [62, 134] on h3 "[US_STATE] Mall & Monuments by Electric Car Tour" at bounding box center [175, 129] width 243 height 10
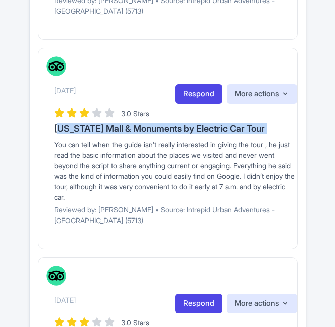
click at [63, 134] on h3 "[US_STATE] Mall & Monuments by Electric Car Tour" at bounding box center [175, 129] width 243 height 10
copy div "[US_STATE] Mall & Monuments by Electric Car Tour"
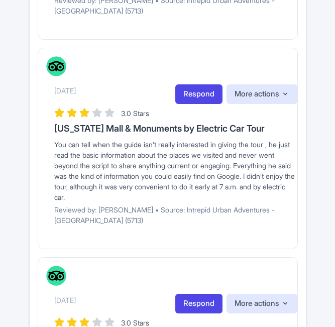
click at [113, 179] on div "You can tell when the guide isn’t really interested in giving the tour , he jus…" at bounding box center [175, 170] width 243 height 63
drag, startPoint x: 141, startPoint y: 208, endPoint x: 47, endPoint y: 153, distance: 109.0
click at [47, 153] on div "[DATE] Respond More actions Hide from this page Hide from review widget and fee…" at bounding box center [167, 144] width 243 height 176
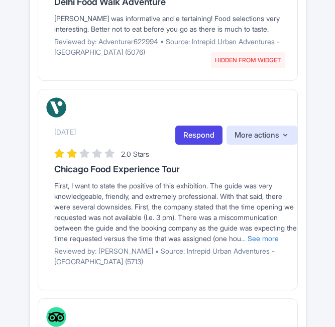
scroll to position [402, 0]
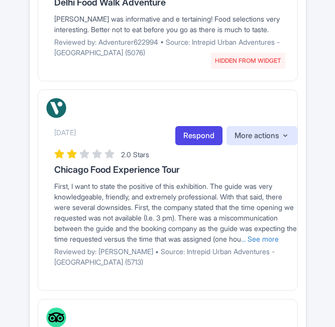
click at [112, 165] on h3 "Chicago Food Experience Tour" at bounding box center [175, 170] width 243 height 10
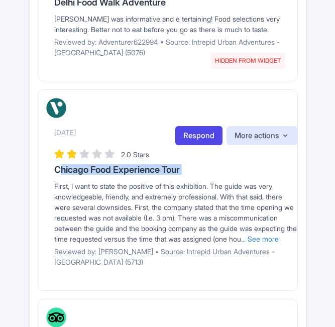
click at [112, 165] on h3 "Chicago Food Experience Tour" at bounding box center [175, 170] width 243 height 10
click at [241, 243] on link "... See more" at bounding box center [260, 239] width 38 height 9
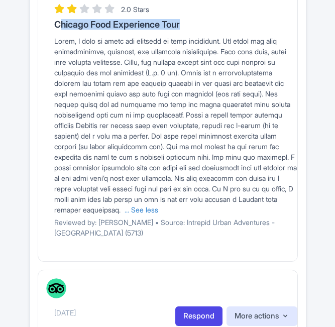
scroll to position [553, 0]
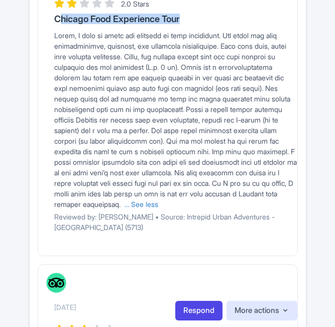
drag, startPoint x: 96, startPoint y: 215, endPoint x: 34, endPoint y: 36, distance: 188.9
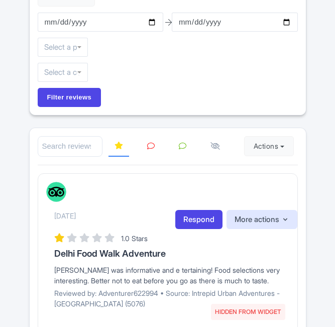
scroll to position [201, 0]
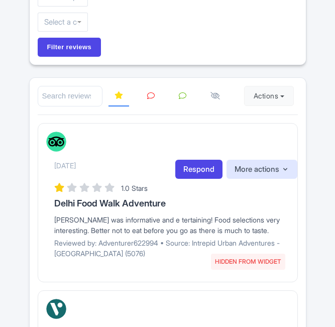
click at [130, 203] on h3 "Delhi Food Walk Adventure" at bounding box center [175, 204] width 243 height 10
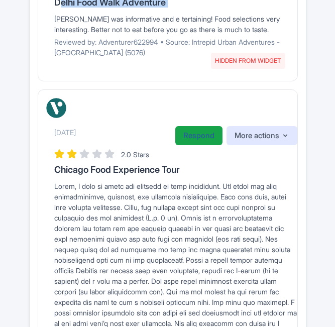
scroll to position [151, 0]
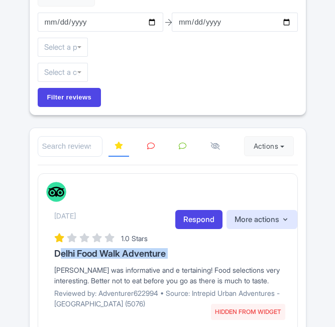
click at [52, 270] on div "[DATE] HIDDEN FROM WIDGET Respond More actions Hide from this page Unhide from …" at bounding box center [167, 249] width 243 height 134
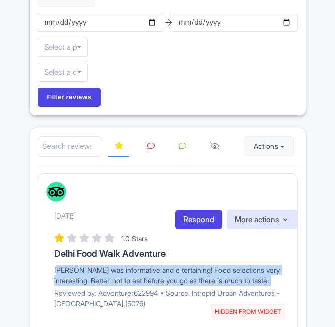
drag, startPoint x: 52, startPoint y: 270, endPoint x: 288, endPoint y: 285, distance: 235.7
click at [288, 285] on div "[DATE] HIDDEN FROM WIDGET Respond More actions Hide from this page Unhide from …" at bounding box center [167, 249] width 243 height 134
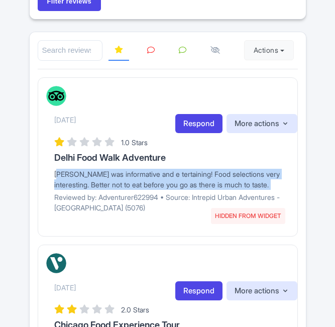
scroll to position [251, 0]
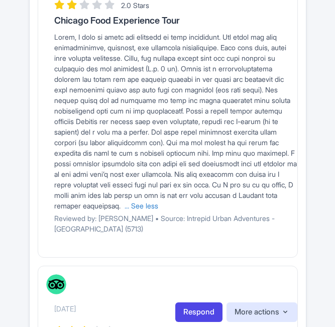
scroll to position [553, 0]
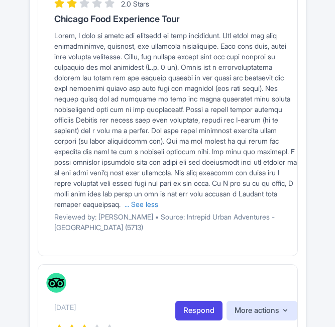
click at [109, 230] on p "Reviewed by: [PERSON_NAME] • Source: Intrepid Urban Adventures - [GEOGRAPHIC_DA…" at bounding box center [175, 222] width 243 height 21
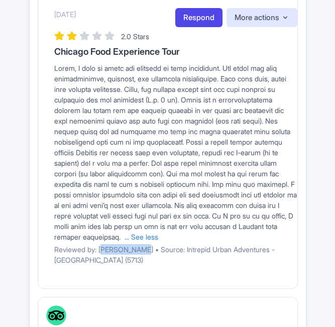
scroll to position [503, 0]
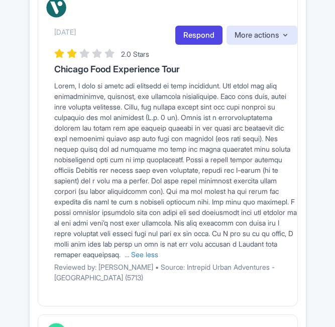
click at [191, 233] on span "... See less" at bounding box center [175, 169] width 243 height 177
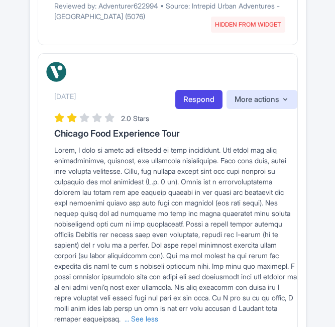
scroll to position [452, 0]
